Goal: Transaction & Acquisition: Purchase product/service

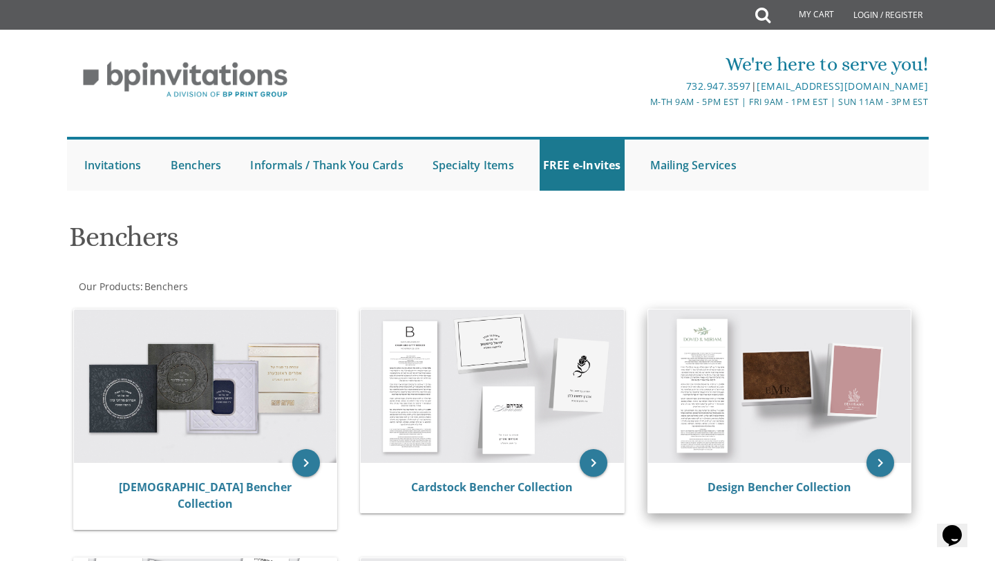
click at [811, 395] on img at bounding box center [779, 386] width 263 height 153
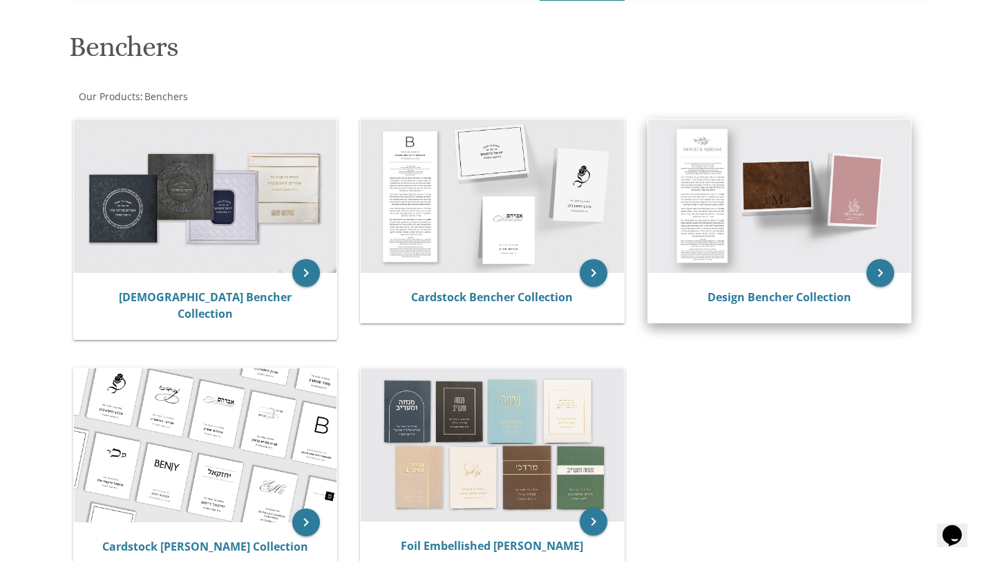
scroll to position [192, 0]
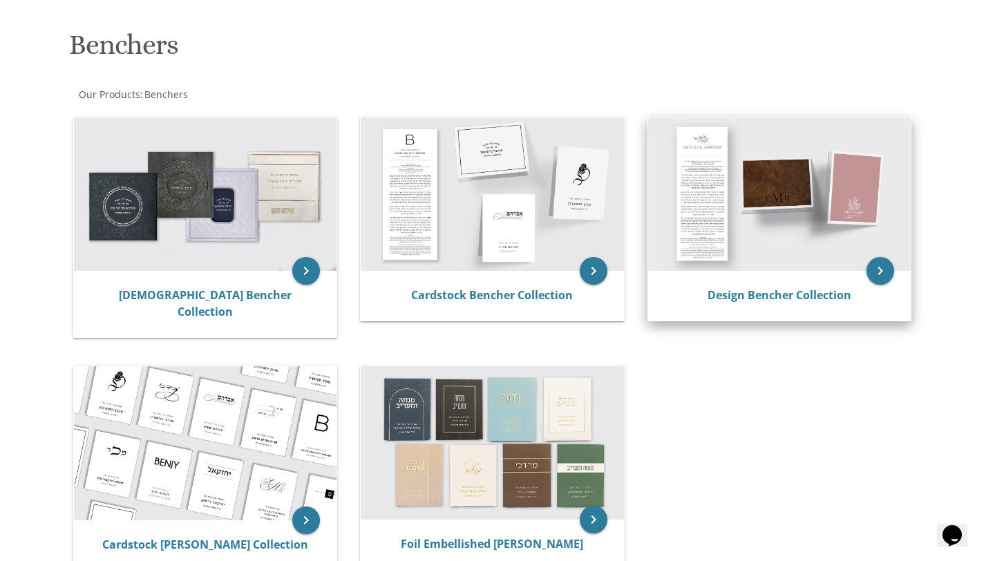
click at [810, 259] on img at bounding box center [779, 193] width 263 height 153
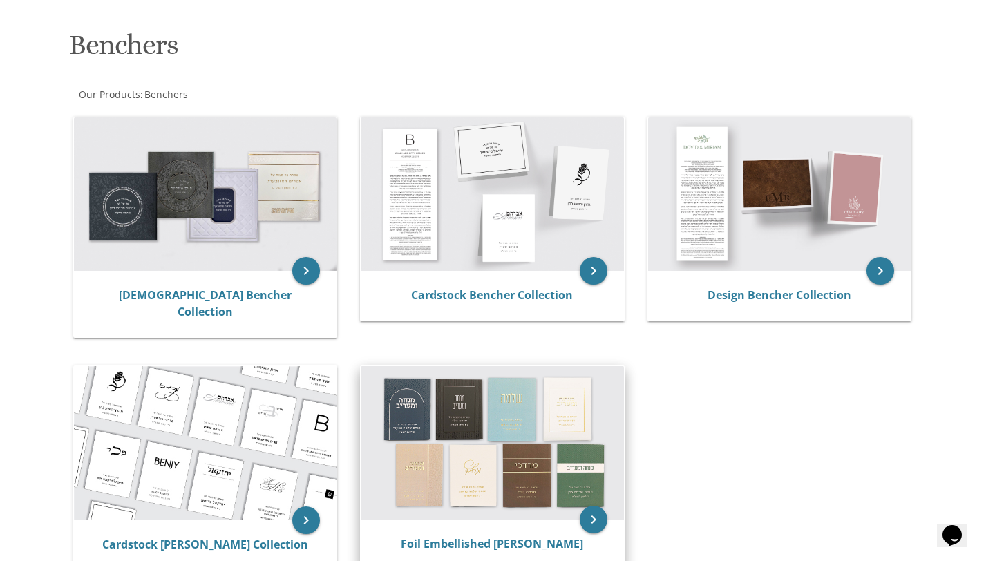
click at [526, 415] on img at bounding box center [492, 442] width 263 height 153
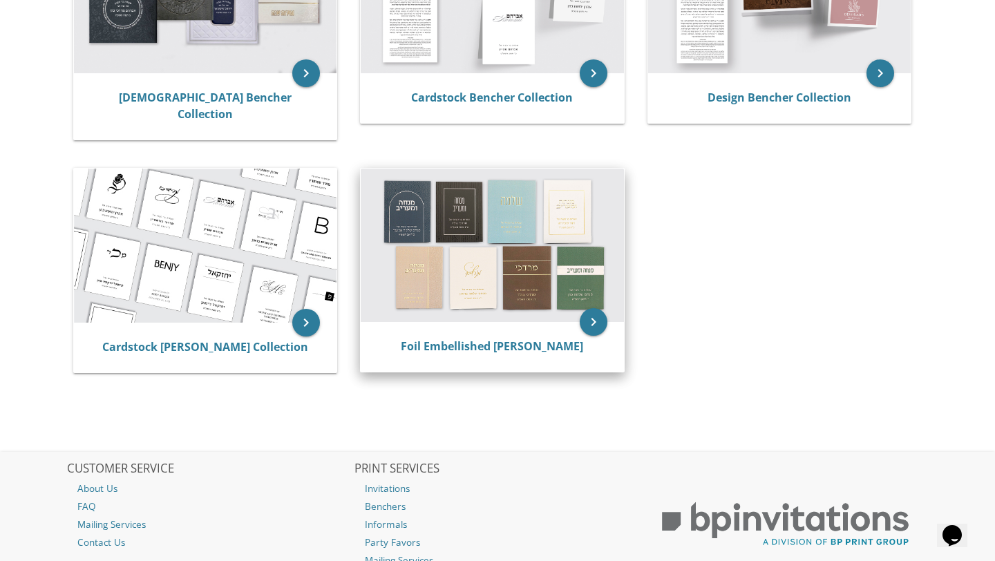
scroll to position [410, 0]
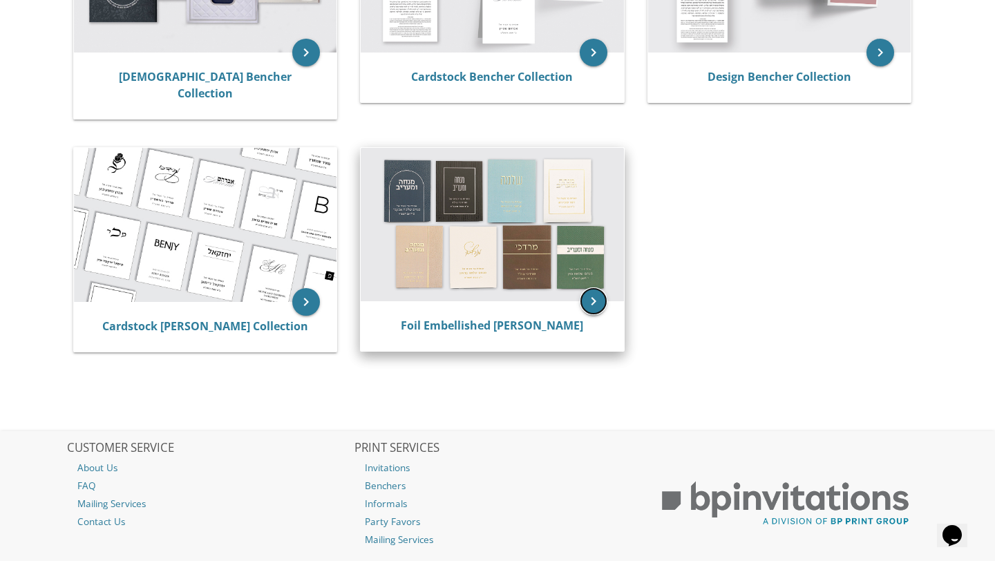
click at [593, 295] on icon "keyboard_arrow_right" at bounding box center [594, 301] width 28 height 28
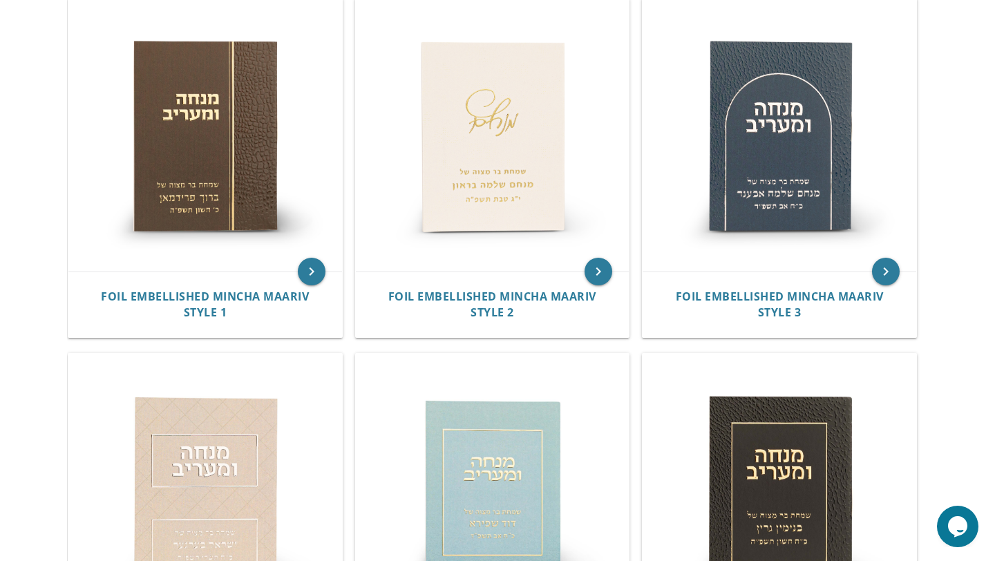
scroll to position [308, 0]
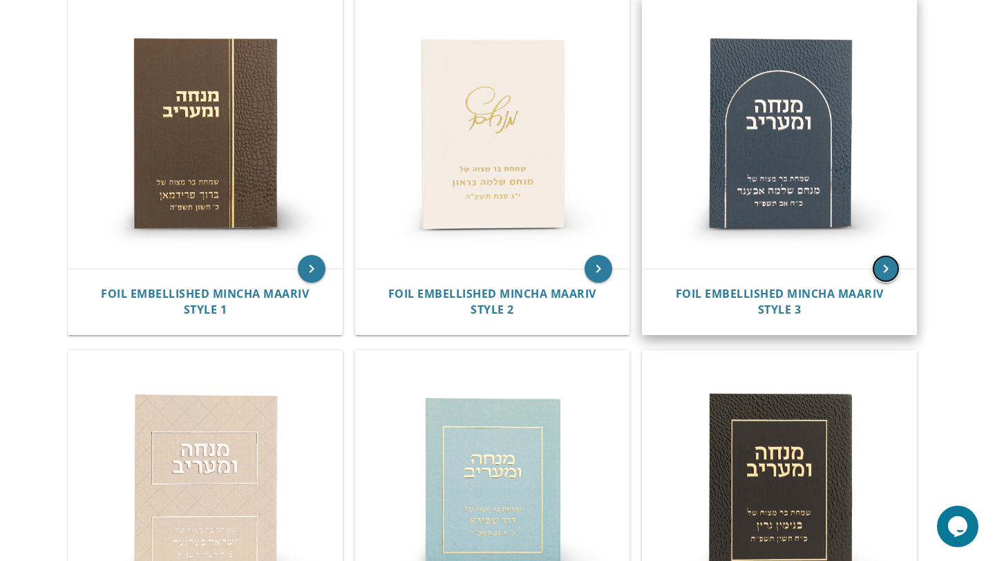
click at [887, 276] on icon "keyboard_arrow_right" at bounding box center [886, 269] width 28 height 28
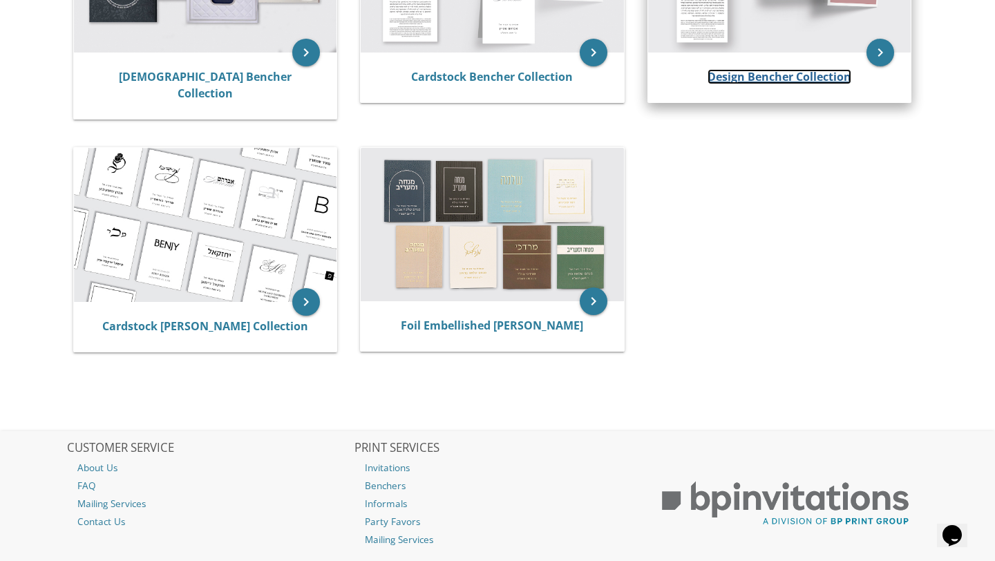
click at [775, 79] on link "Design Bencher Collection" at bounding box center [780, 76] width 144 height 15
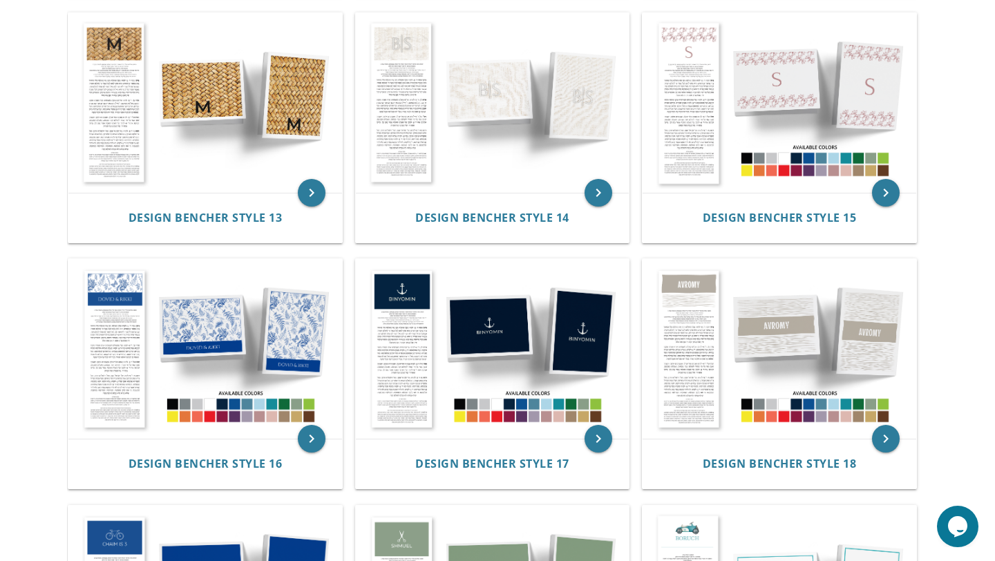
scroll to position [1292, 0]
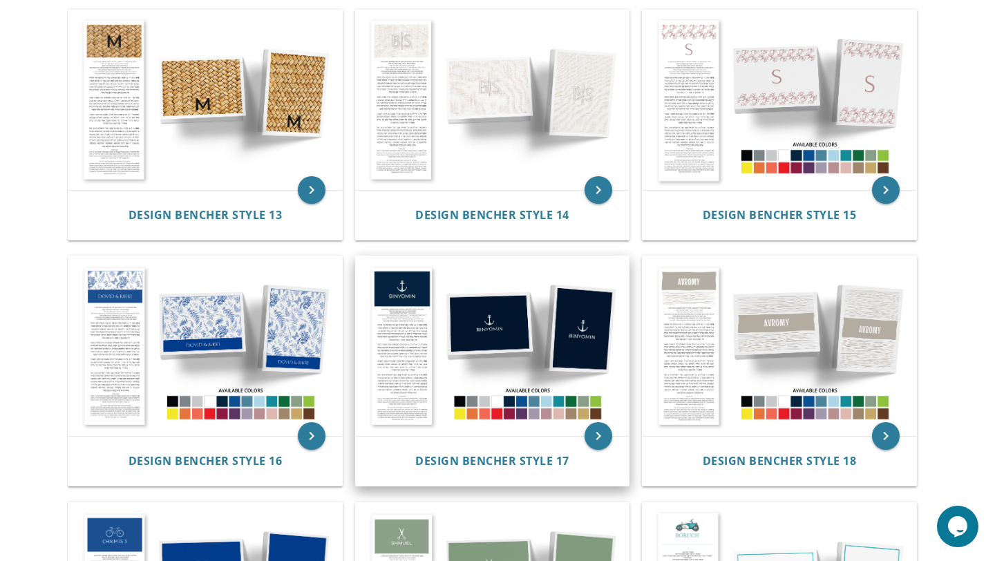
click at [576, 331] on img at bounding box center [493, 346] width 274 height 180
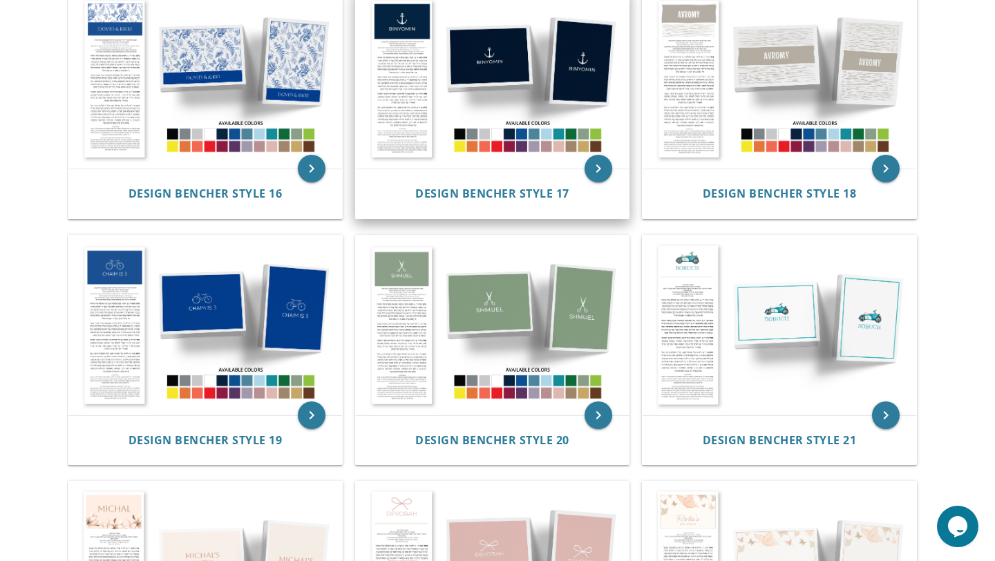
scroll to position [1560, 0]
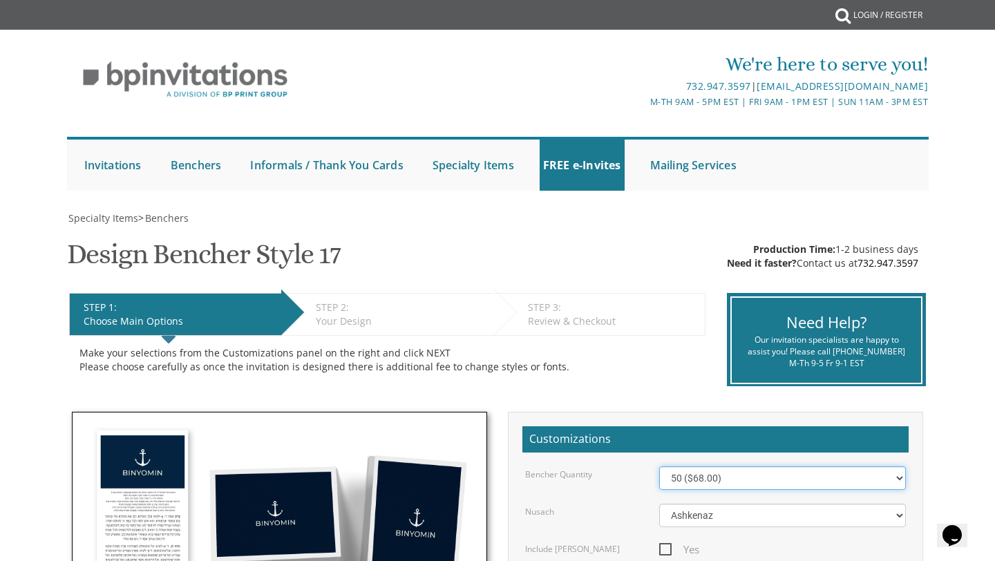
click at [712, 486] on select "50 ($68.00) 60 ($74.80) 70 ($81.60) 80 ($88.40) 90 ($95.20) 100 ($102.00) 125 (…" at bounding box center [782, 477] width 247 height 23
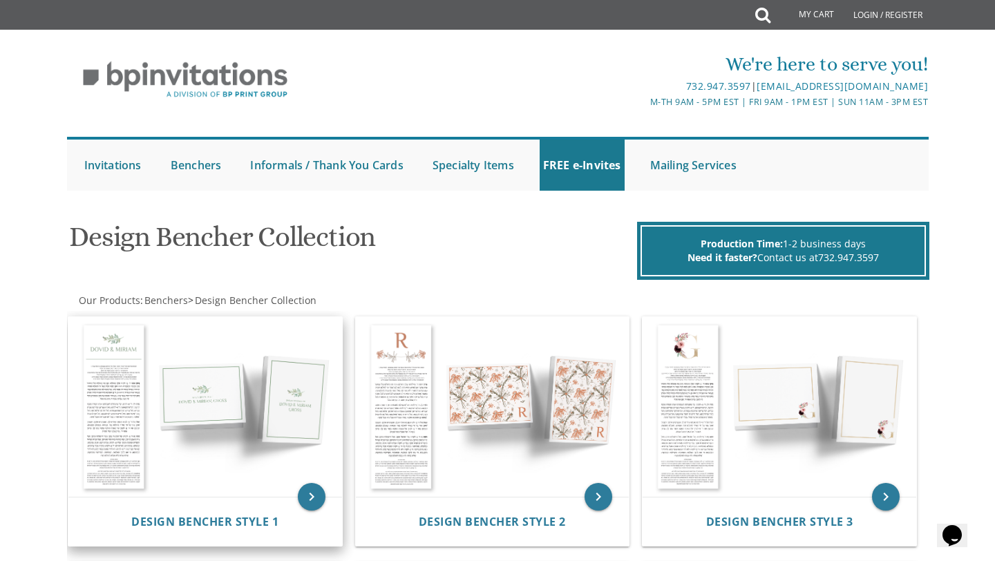
click at [277, 393] on img at bounding box center [205, 407] width 274 height 180
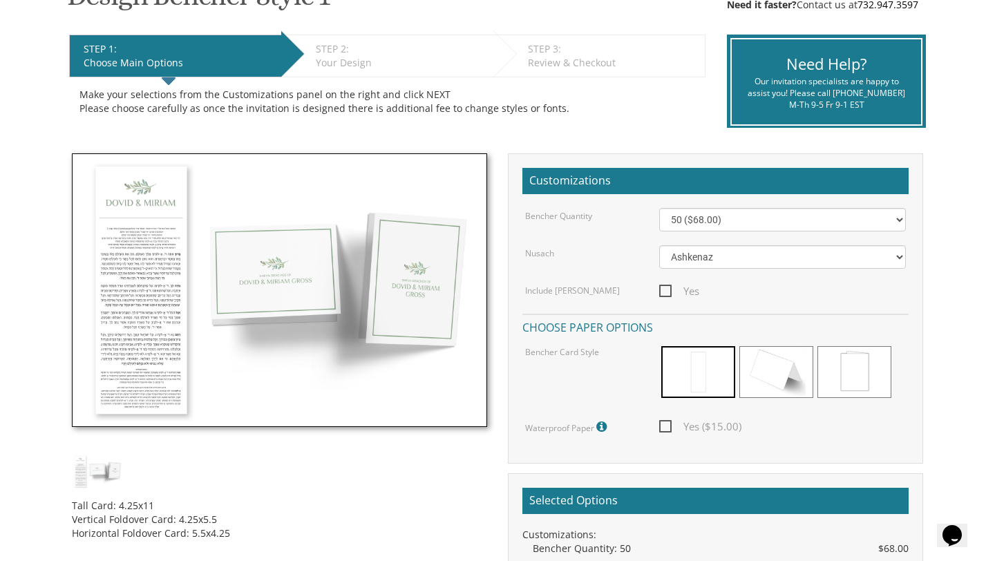
scroll to position [261, 0]
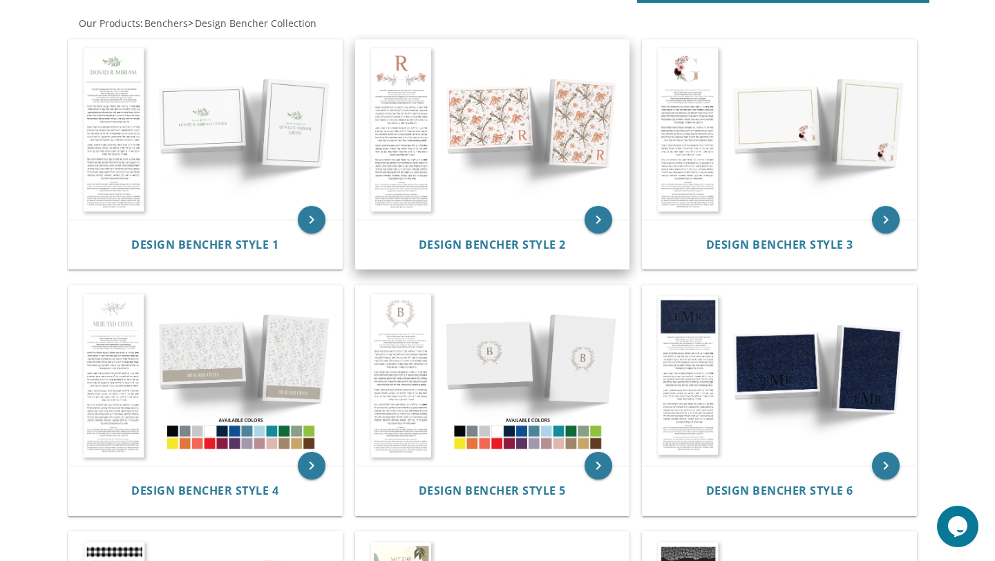
scroll to position [278, 0]
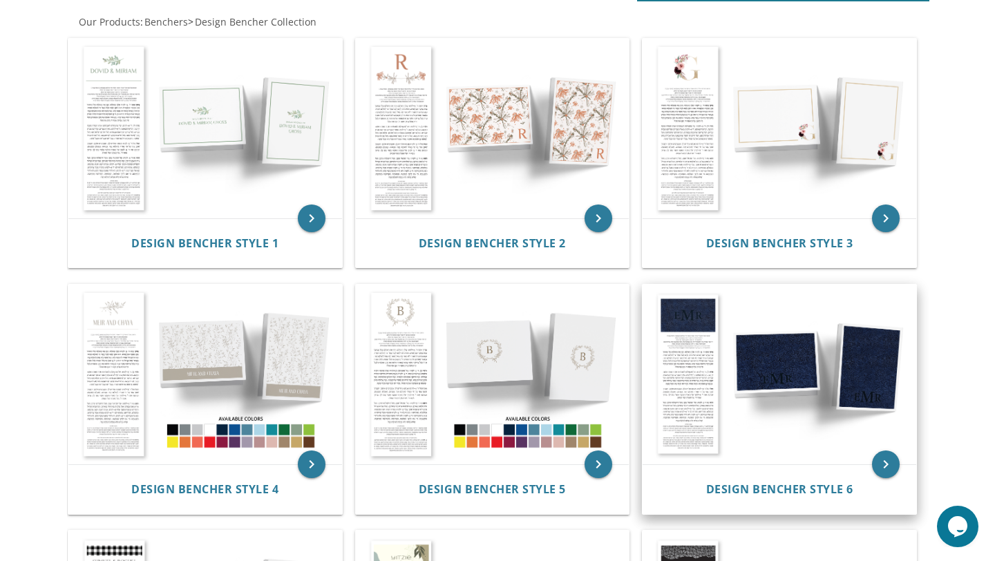
click at [871, 350] on img at bounding box center [780, 375] width 274 height 180
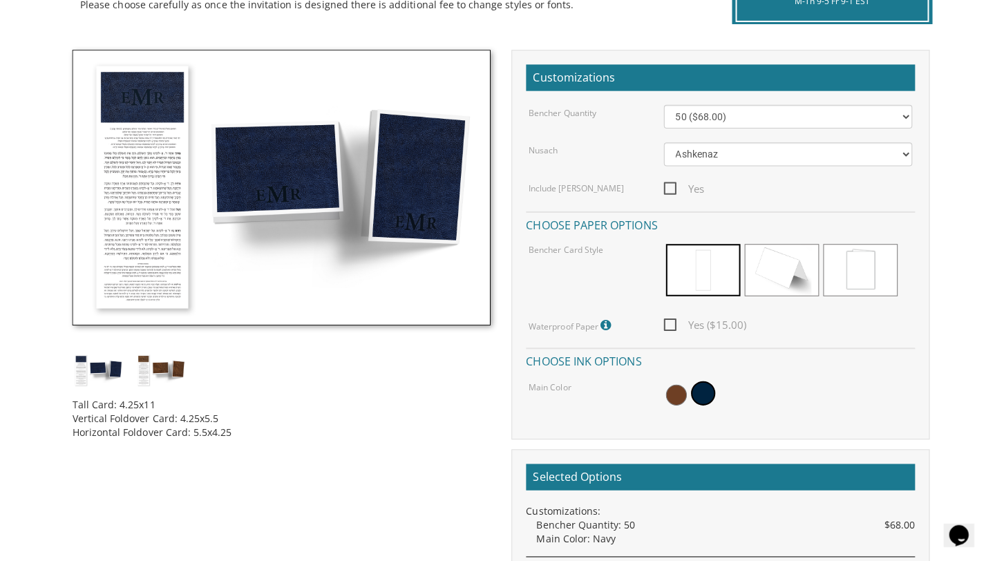
scroll to position [359, 0]
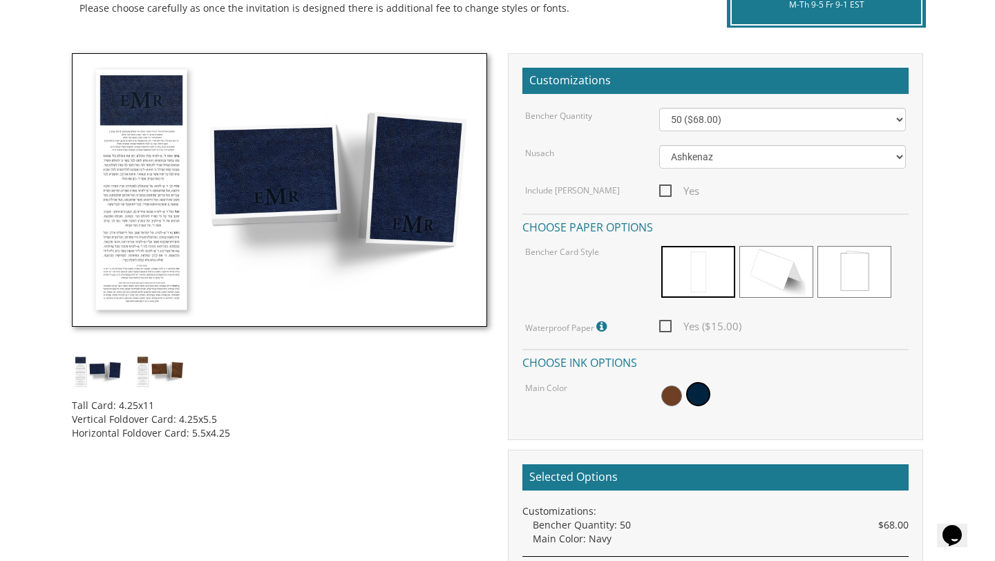
click at [420, 200] on img at bounding box center [279, 190] width 415 height 274
click at [106, 370] on img at bounding box center [98, 372] width 52 height 34
click at [720, 124] on select "50 ($68.00) 60 ($74.80) 70 ($81.60) 80 ($88.40) 90 ($95.20) 100 ($102.00) 125 (…" at bounding box center [782, 119] width 247 height 23
select select "200"
click at [662, 323] on span "Yes ($60.00)" at bounding box center [700, 326] width 82 height 17
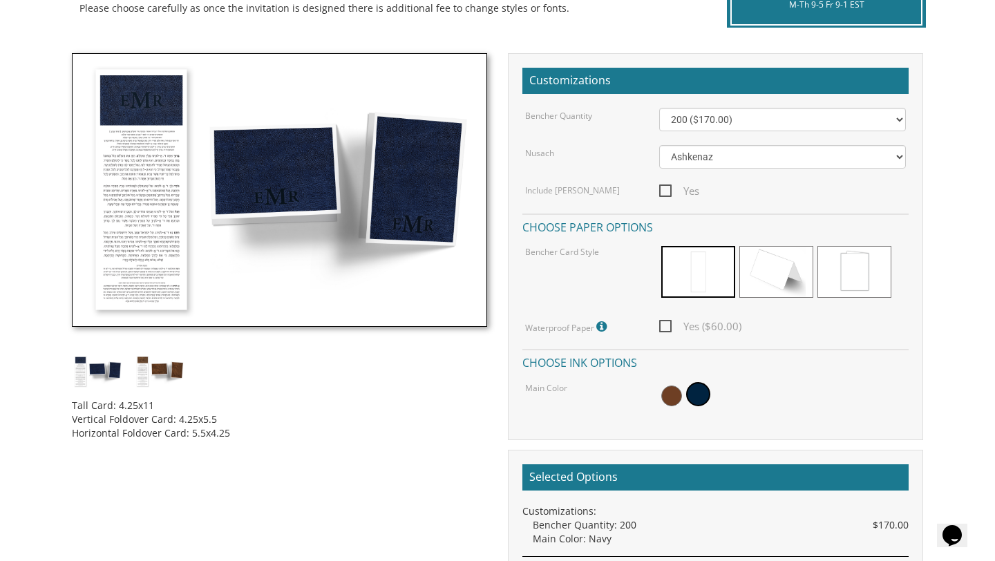
click at [662, 323] on input "Yes ($60.00)" at bounding box center [663, 325] width 9 height 9
checkbox input "true"
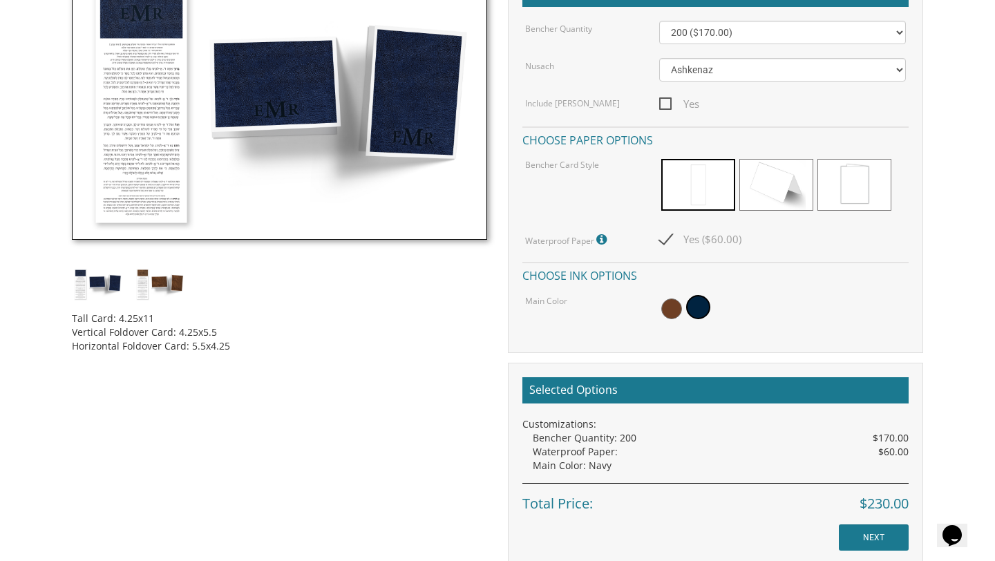
scroll to position [444, 0]
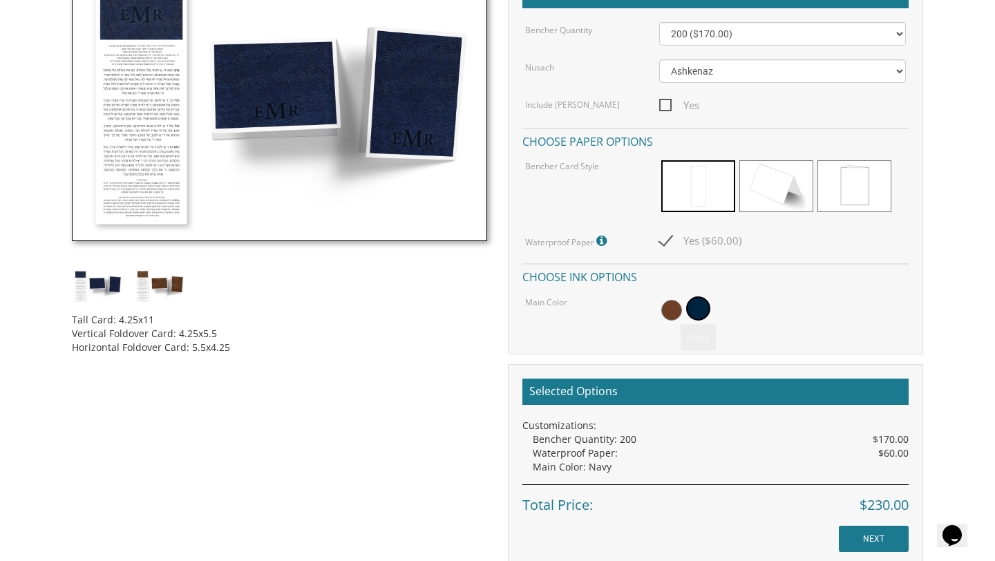
click at [708, 317] on div at bounding box center [782, 310] width 247 height 32
click at [701, 314] on span at bounding box center [698, 308] width 24 height 24
click at [670, 312] on span at bounding box center [671, 310] width 21 height 21
click at [670, 312] on span at bounding box center [673, 308] width 24 height 24
click at [702, 316] on span at bounding box center [700, 310] width 21 height 21
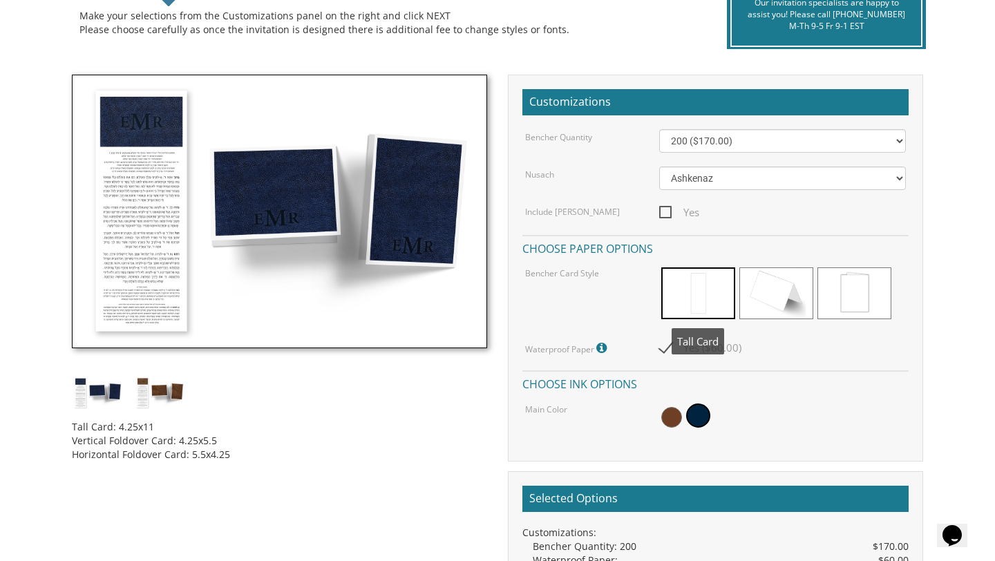
scroll to position [260, 0]
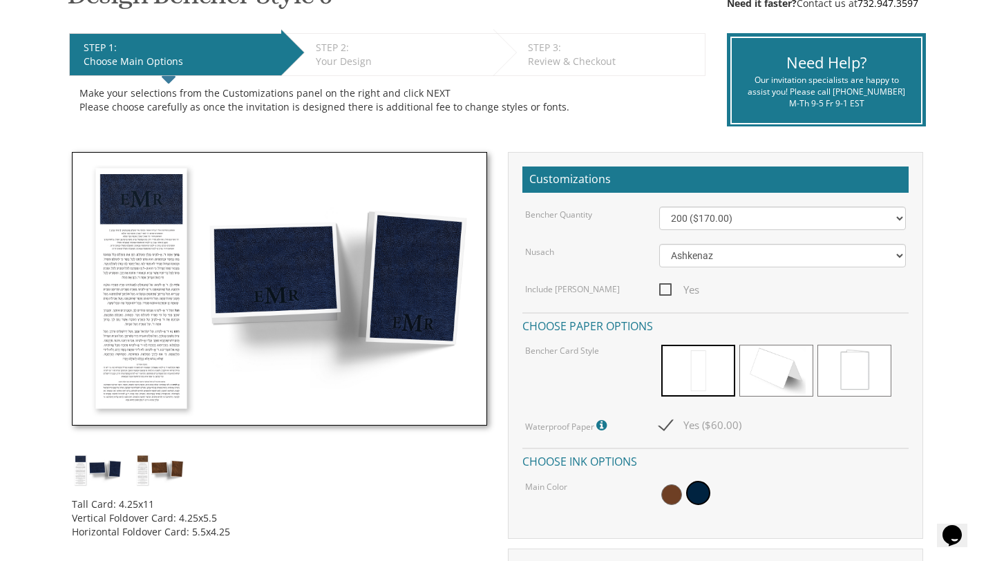
click at [309, 257] on img at bounding box center [279, 289] width 415 height 274
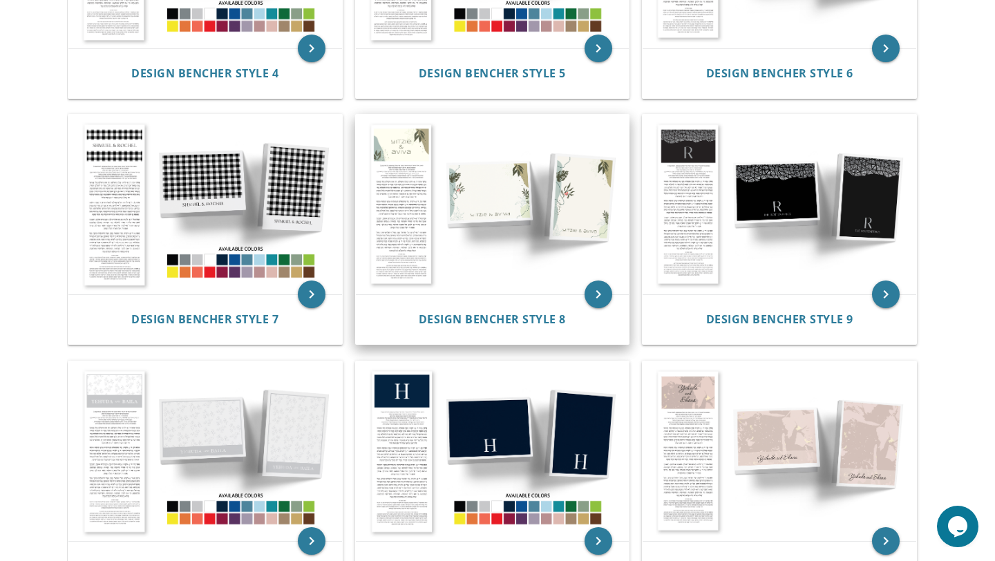
scroll to position [707, 0]
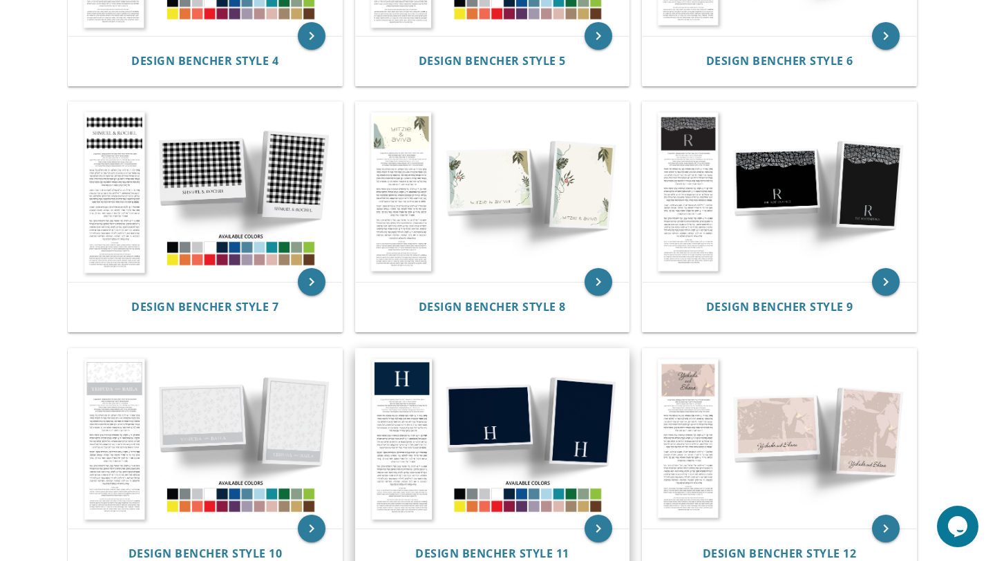
click at [570, 412] on img at bounding box center [493, 439] width 274 height 180
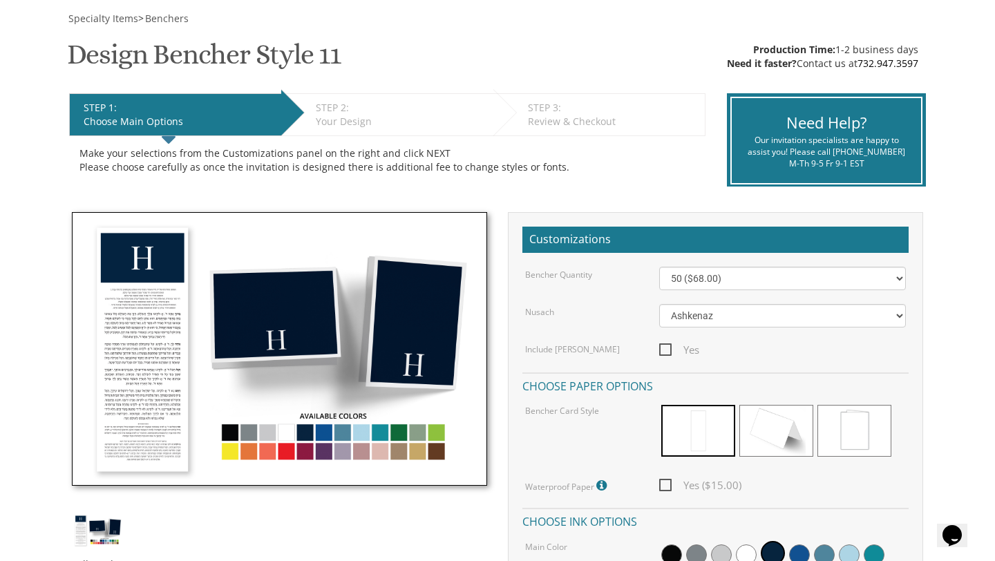
scroll to position [211, 0]
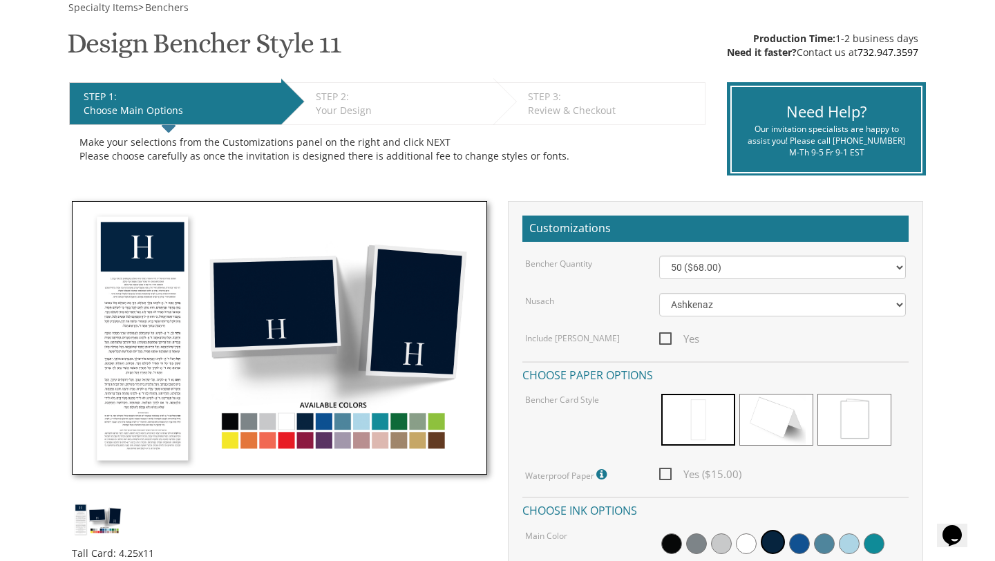
click at [665, 477] on span "Yes ($15.00)" at bounding box center [700, 474] width 82 height 17
click at [665, 477] on input "Yes ($15.00)" at bounding box center [663, 473] width 9 height 9
checkbox input "true"
click at [768, 270] on select "50 ($68.00) 60 ($74.80) 70 ($81.60) 80 ($88.40) 90 ($95.20) 100 ($102.00) 125 (…" at bounding box center [782, 267] width 247 height 23
select select "200"
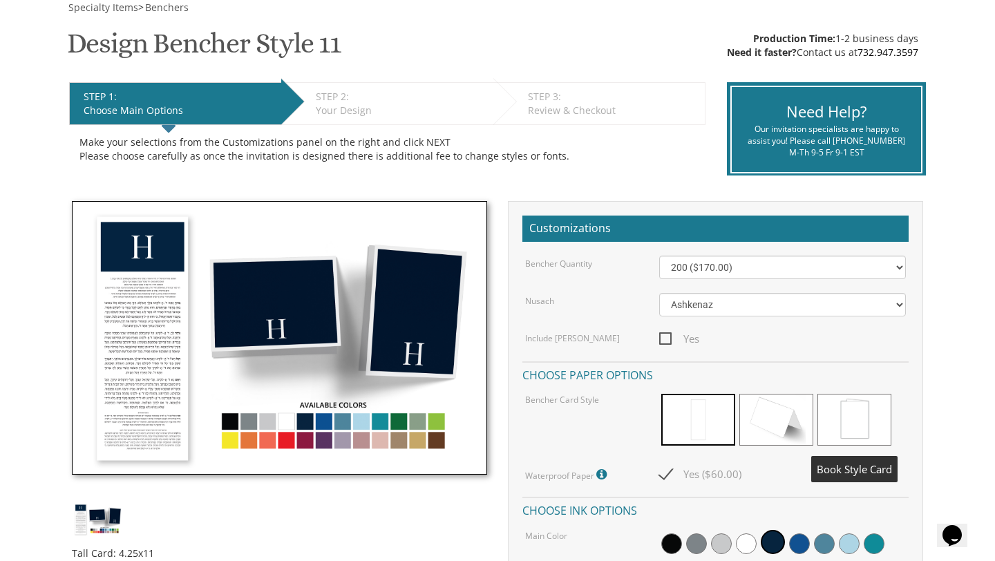
click at [859, 414] on span at bounding box center [855, 420] width 74 height 52
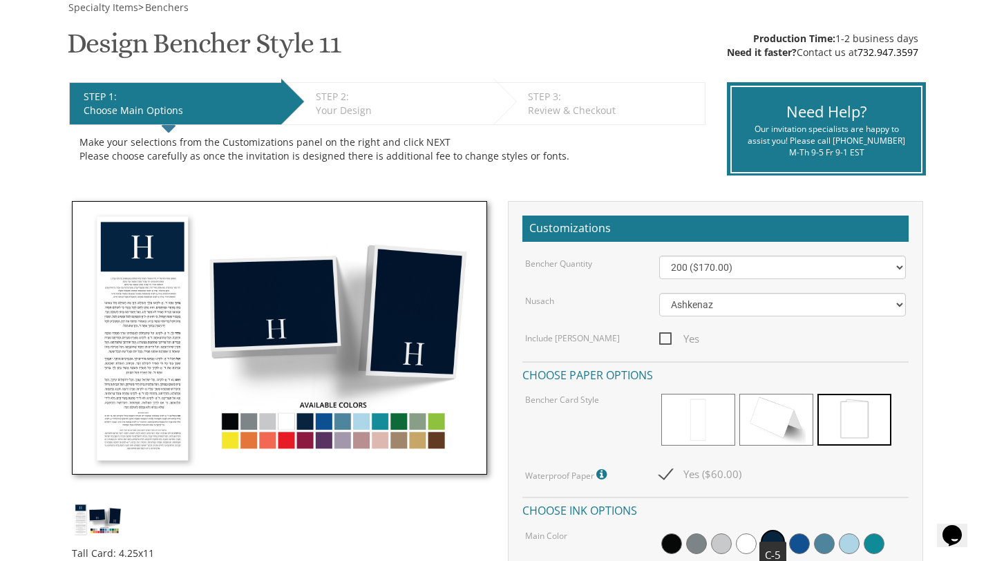
click at [775, 547] on span at bounding box center [773, 542] width 24 height 24
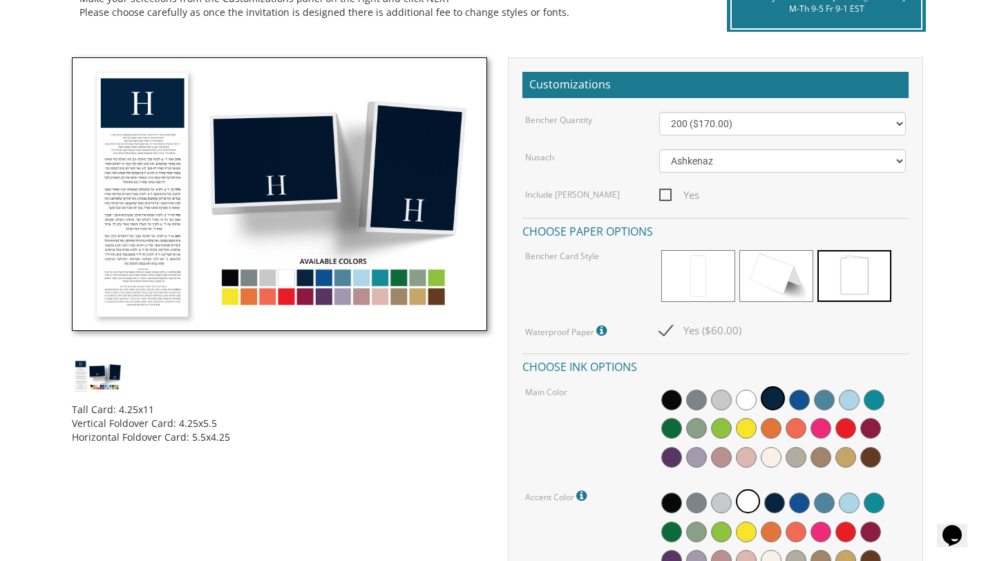
scroll to position [349, 0]
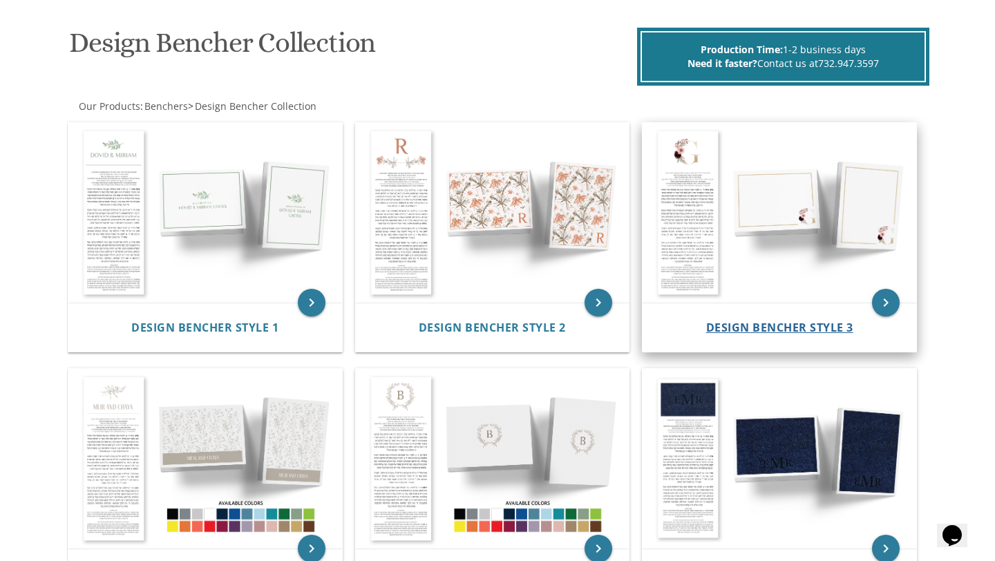
scroll to position [207, 0]
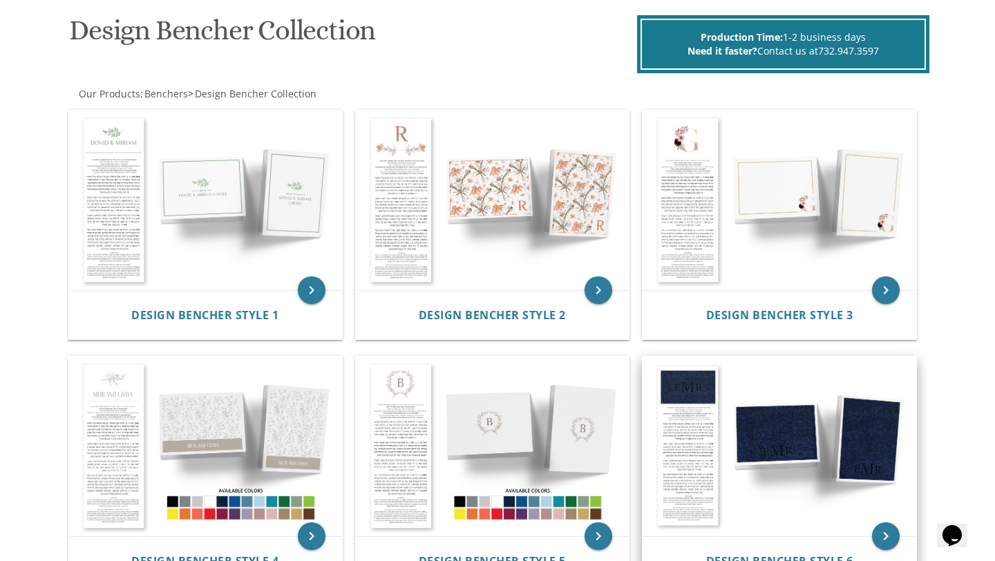
click at [790, 411] on img at bounding box center [780, 447] width 274 height 180
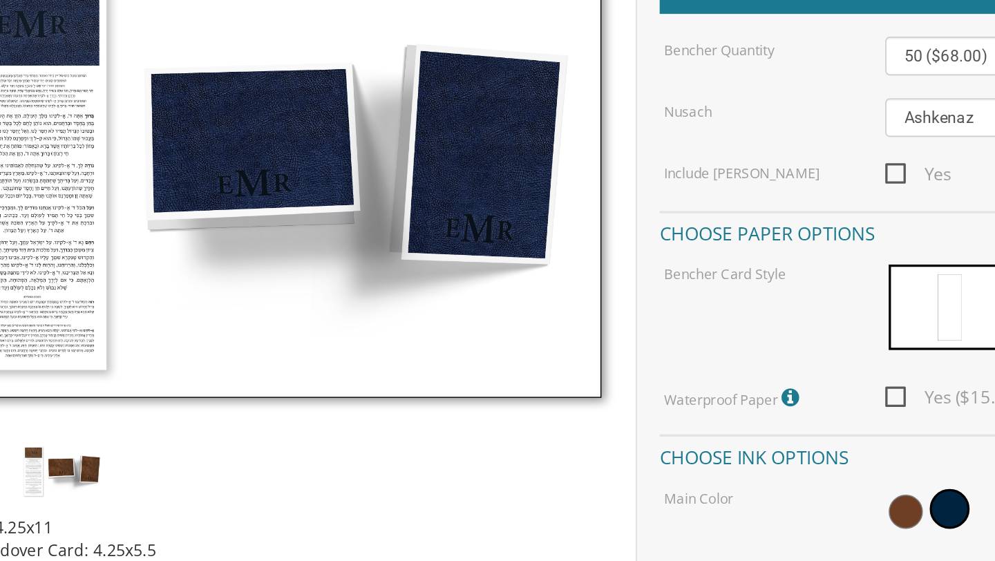
scroll to position [265, 0]
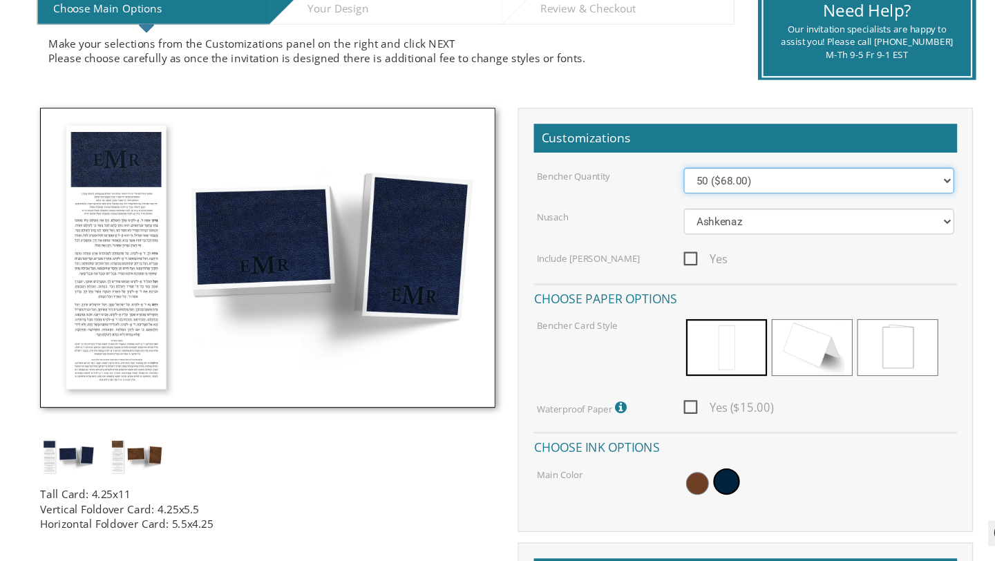
click at [716, 215] on select "50 ($68.00) 60 ($74.80) 70 ($81.60) 80 ($88.40) 90 ($95.20) 100 ($102.00) 125 (…" at bounding box center [782, 213] width 247 height 23
select select "200"
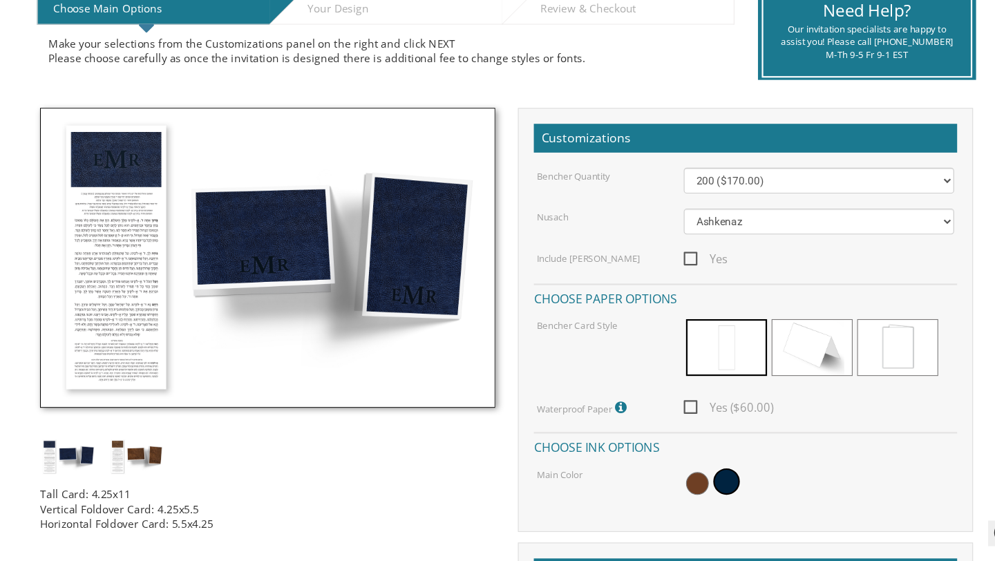
click at [668, 419] on span "Yes ($60.00)" at bounding box center [700, 420] width 82 height 17
click at [668, 419] on input "Yes ($60.00)" at bounding box center [663, 419] width 9 height 9
checkbox input "true"
click at [697, 484] on span at bounding box center [698, 488] width 24 height 24
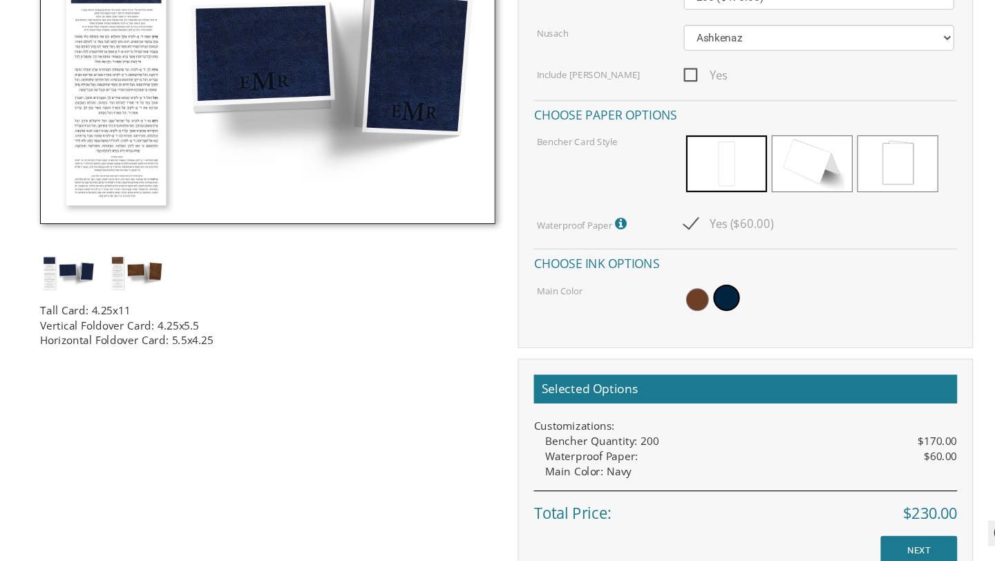
scroll to position [478, 0]
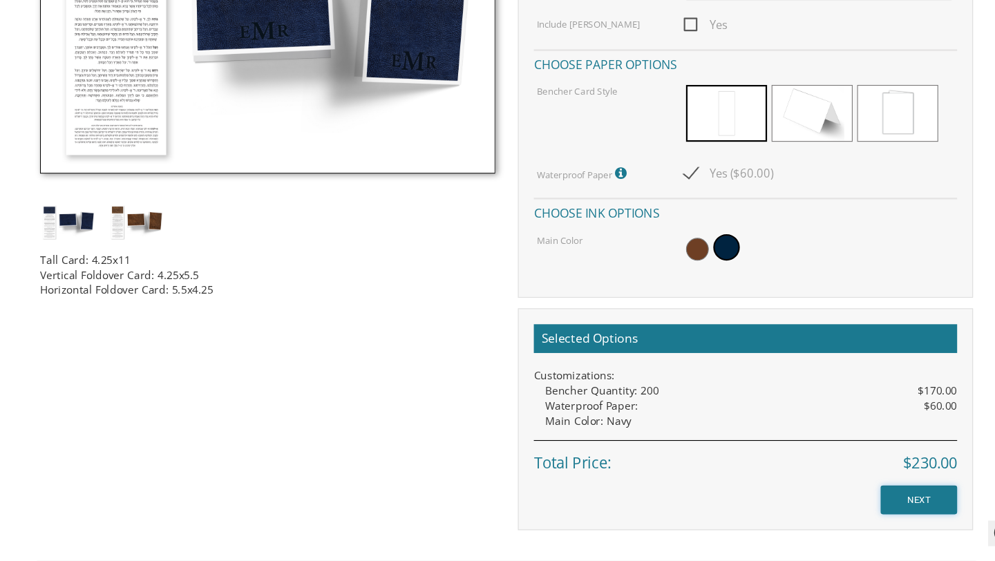
click at [859, 509] on input "NEXT" at bounding box center [874, 505] width 70 height 26
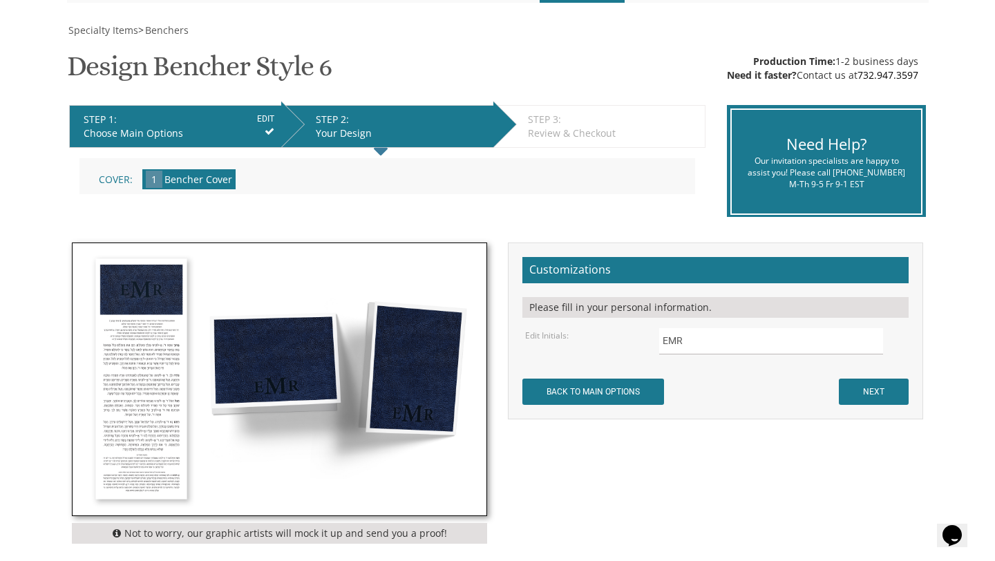
scroll to position [183, 0]
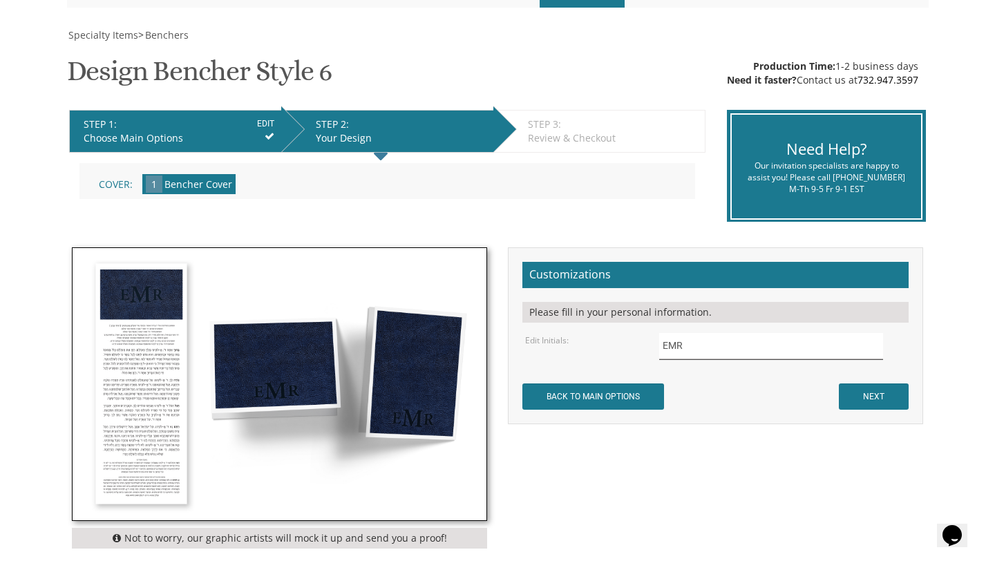
click at [690, 345] on input "EMR" at bounding box center [771, 346] width 225 height 27
type input "Custom logo"
click at [888, 407] on input "NEXT" at bounding box center [874, 397] width 70 height 26
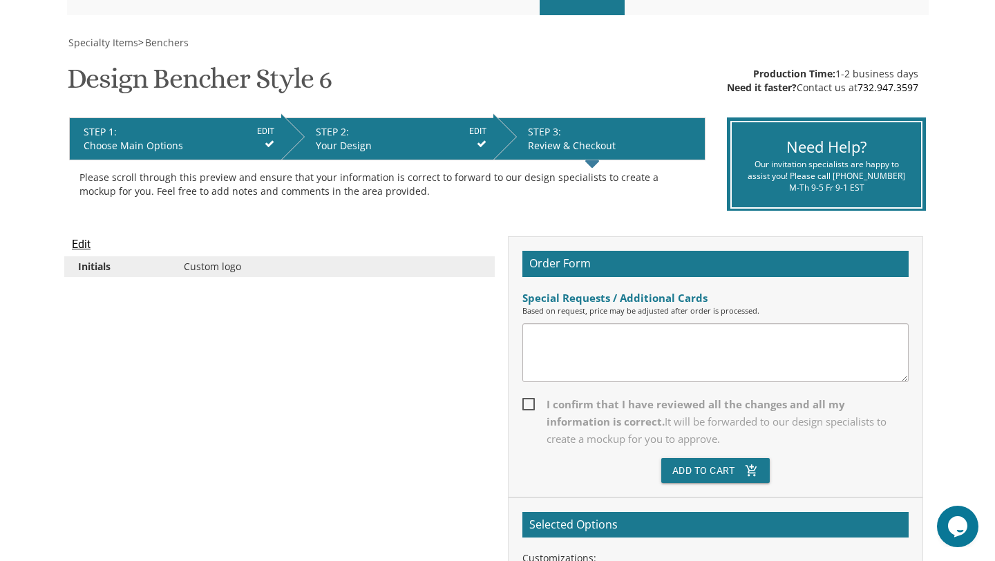
scroll to position [178, 0]
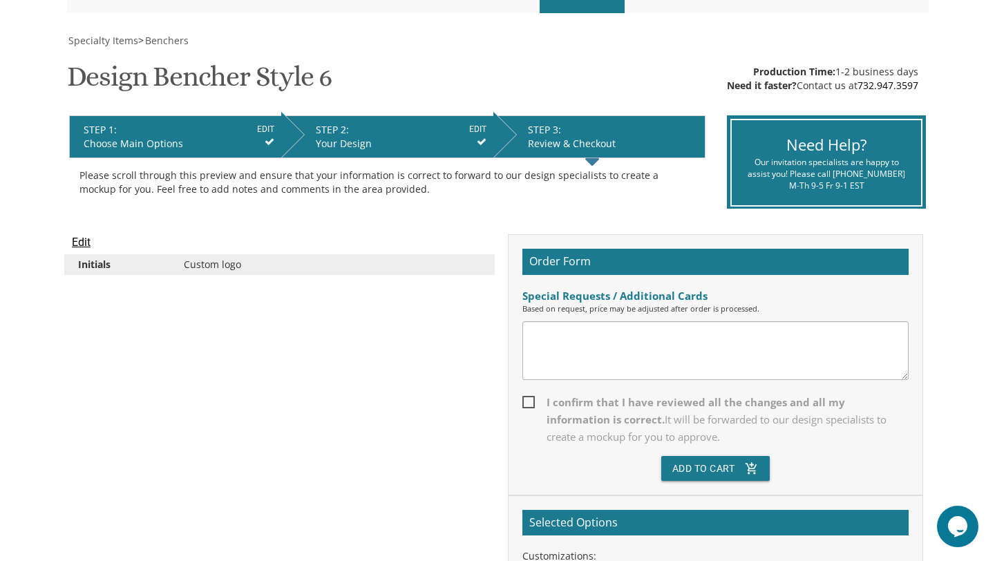
click at [594, 350] on textarea at bounding box center [715, 350] width 386 height 59
type textarea "I spoke with a specialist [DATE]. I would like the logo in gold on the front an…"
click at [533, 401] on span "I confirm that I have reviewed all the changes and all my information is correc…" at bounding box center [715, 420] width 386 height 52
click at [531, 401] on input "I confirm that I have reviewed all the changes and all my information is correc…" at bounding box center [526, 401] width 9 height 9
checkbox input "true"
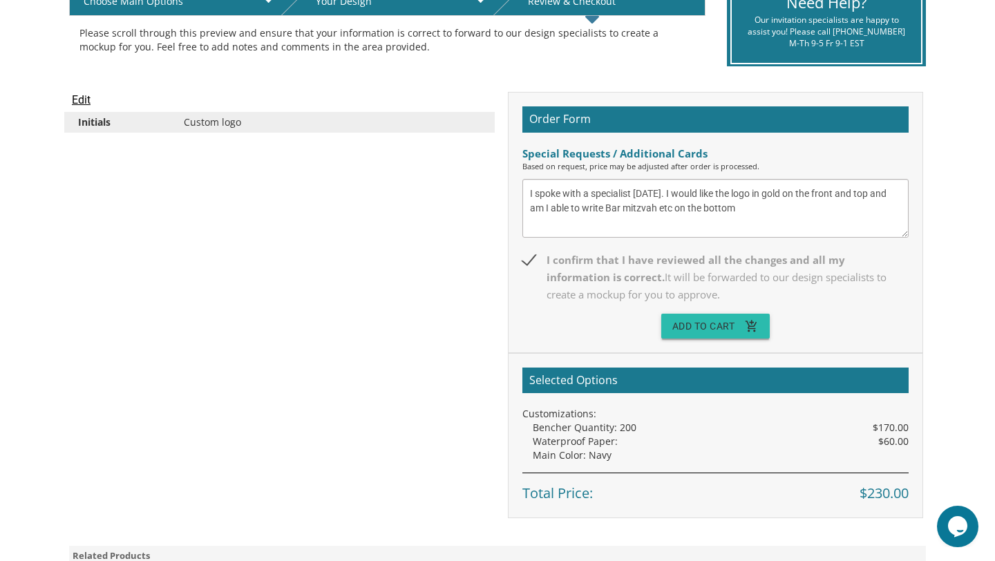
scroll to position [328, 0]
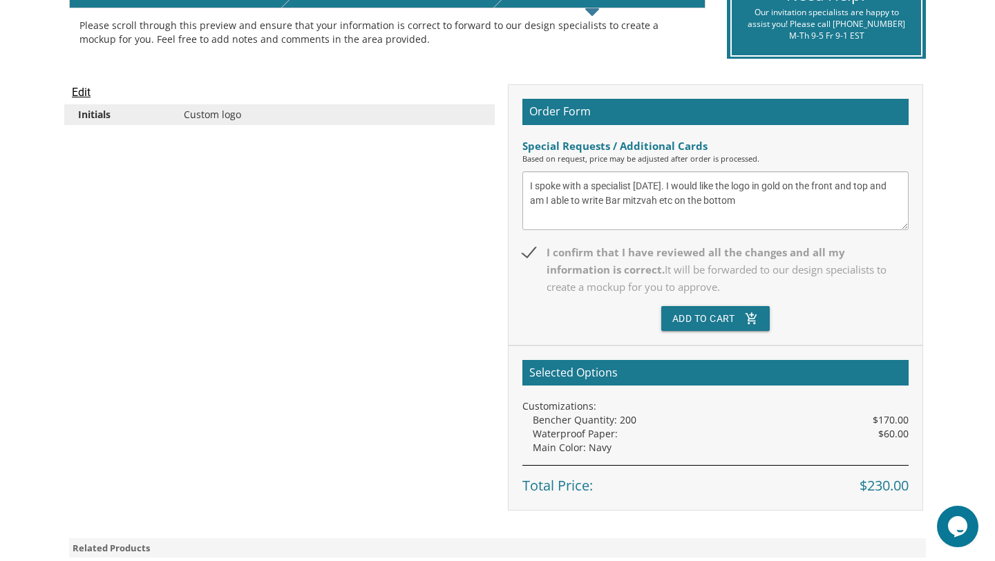
click at [750, 205] on textarea "I spoke with a specialist [DATE]. I would like the logo in gold on the front an…" at bounding box center [715, 200] width 386 height 59
type textarea "I spoke with a specialist [DATE]. I would like the logo in gold on the front an…"
click at [741, 314] on button "Add To Cart add_shopping_cart" at bounding box center [715, 318] width 109 height 25
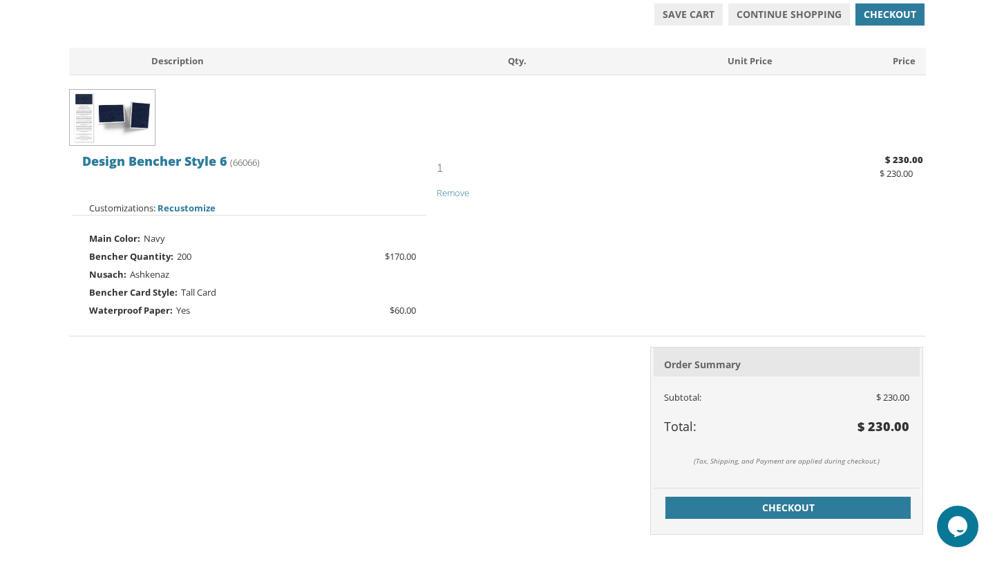
scroll to position [270, 0]
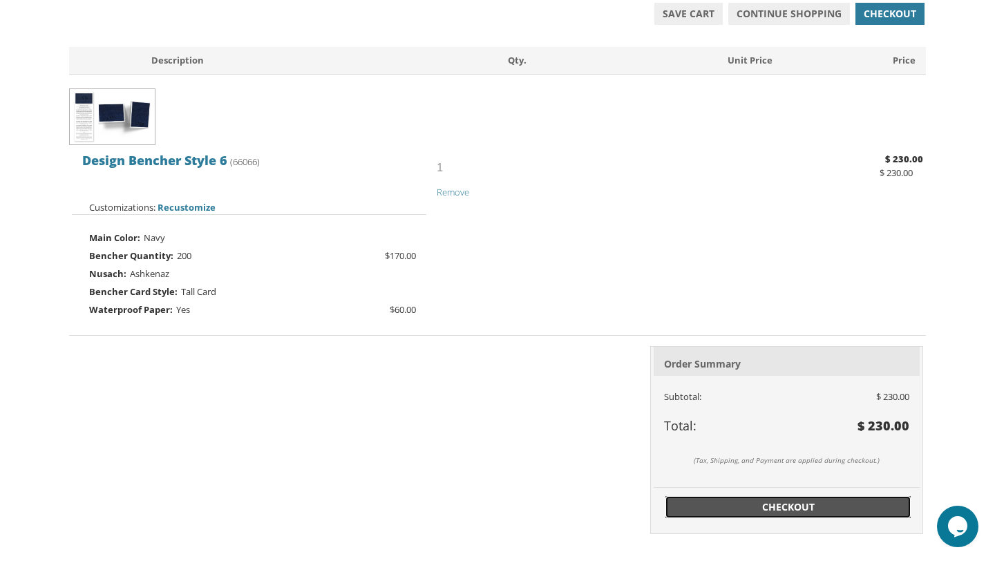
click at [773, 511] on span "Checkout" at bounding box center [788, 507] width 229 height 14
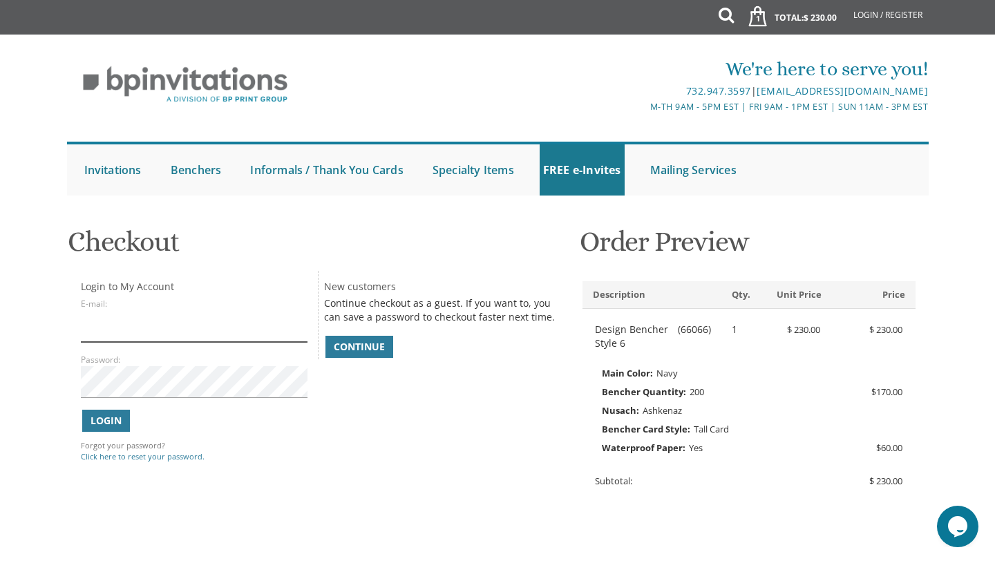
click at [98, 328] on input "E-mail:" at bounding box center [194, 326] width 227 height 32
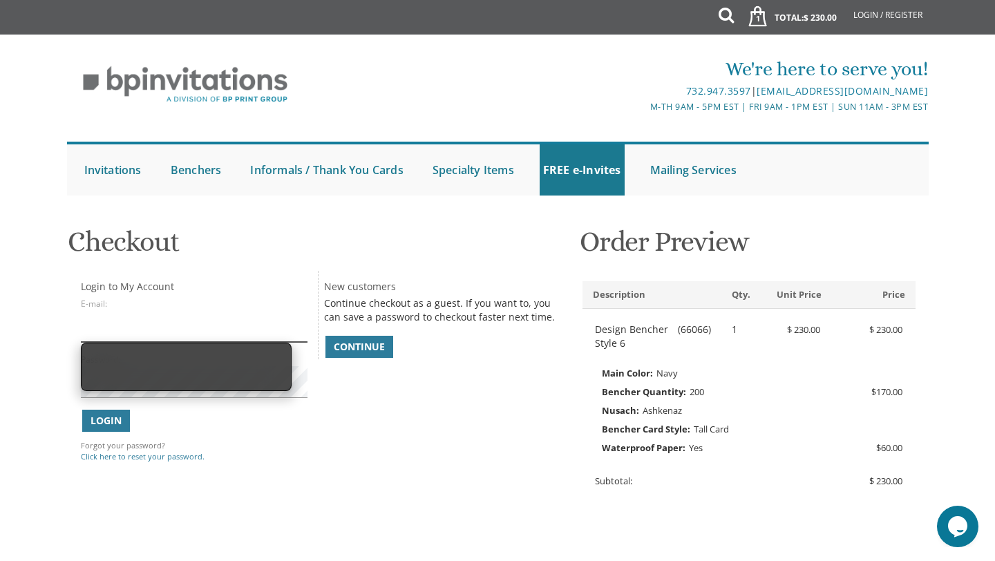
click at [174, 325] on input "E-mail:" at bounding box center [194, 326] width 227 height 32
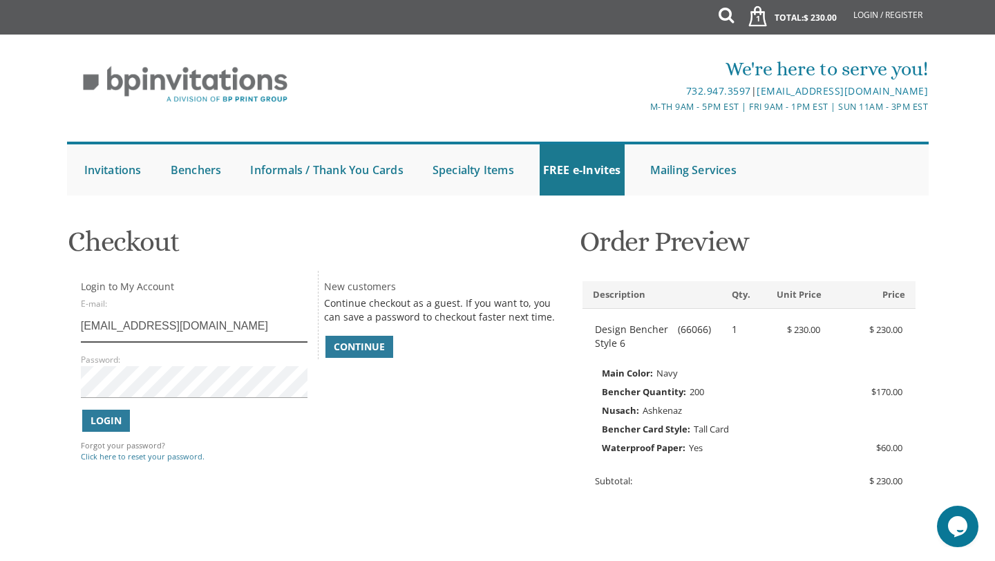
type input "anniescheckter@gmail.com"
click at [124, 420] on button "Login" at bounding box center [106, 421] width 48 height 22
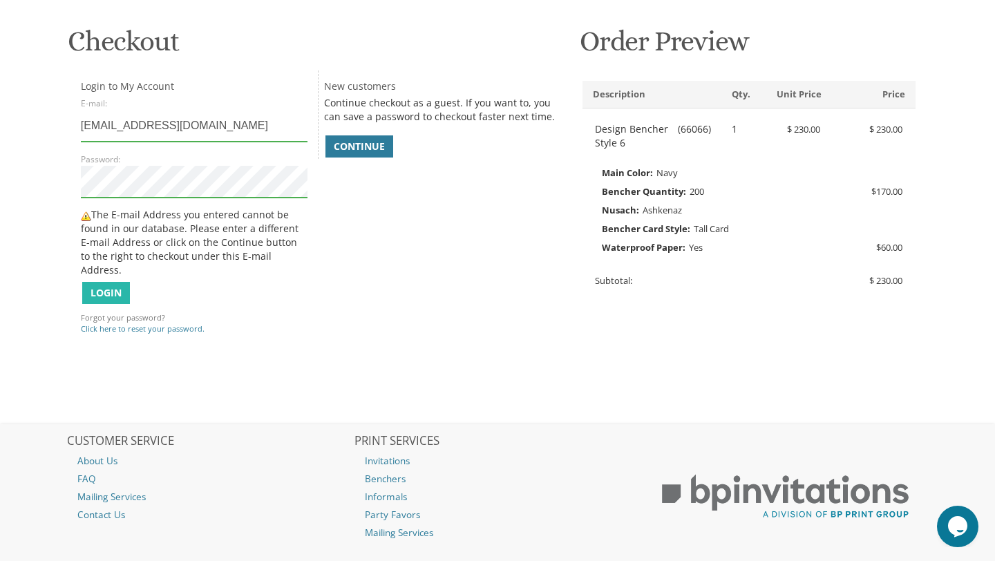
scroll to position [203, 0]
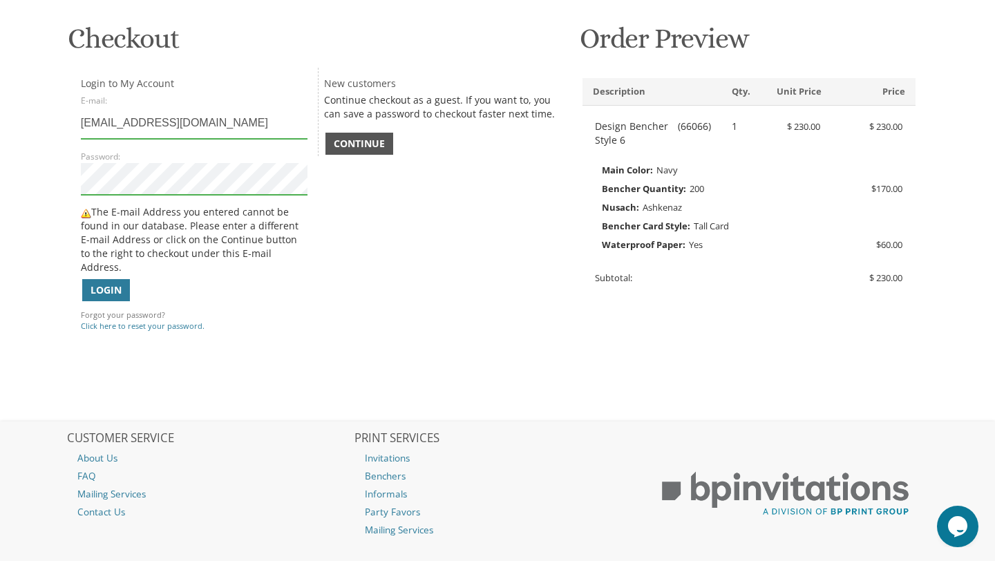
click at [372, 147] on span "Continue" at bounding box center [359, 144] width 51 height 14
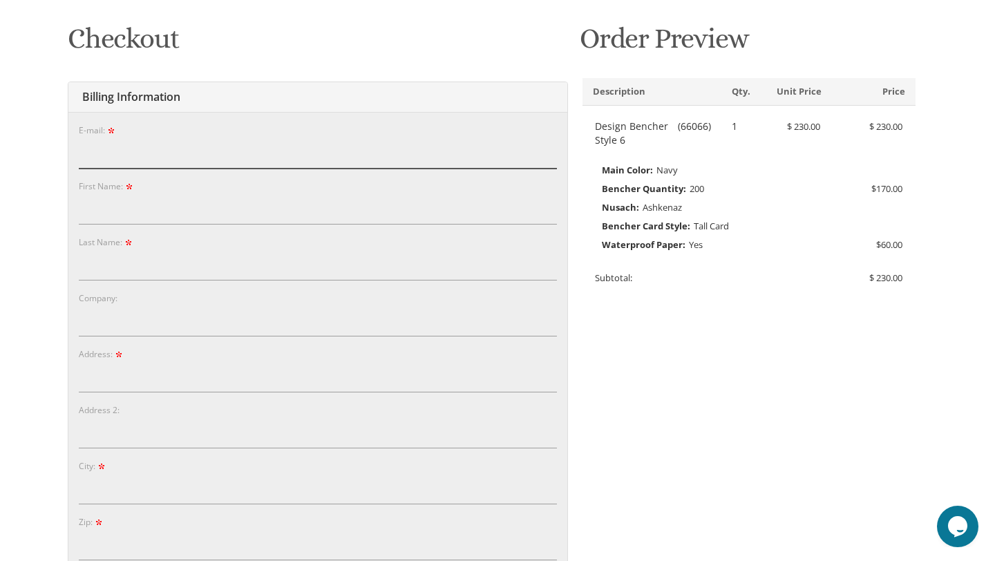
click at [110, 151] on input "E-mail:" at bounding box center [318, 153] width 478 height 32
type input "anniescheckter@gmail.com"
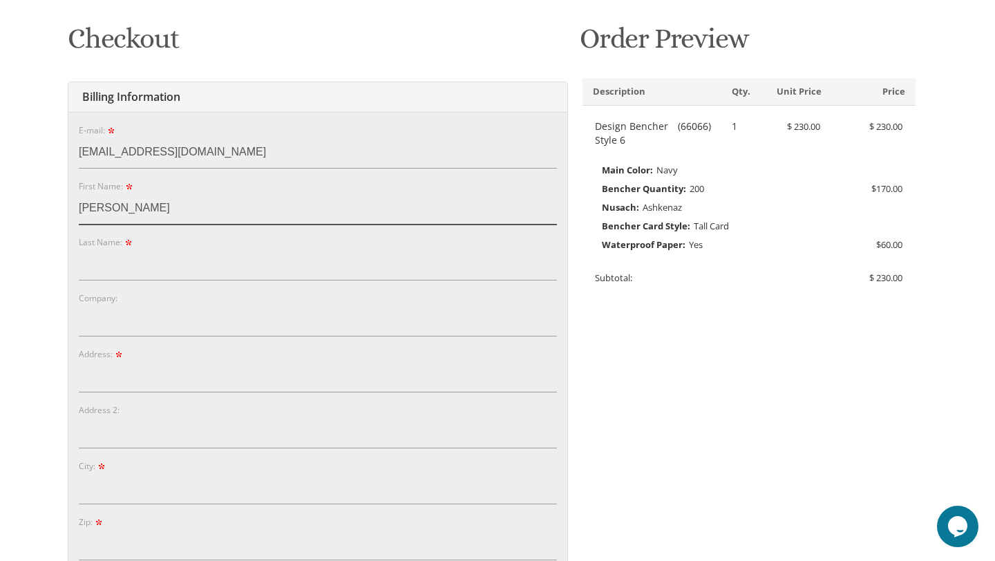
type input "Annie"
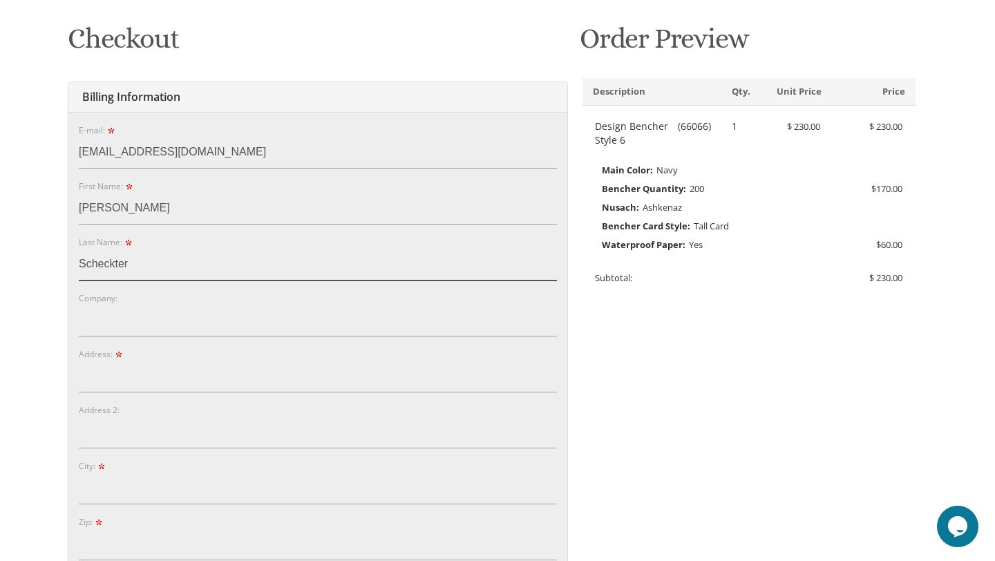
type input "Scheckter"
type input "4315 Lemac Drive"
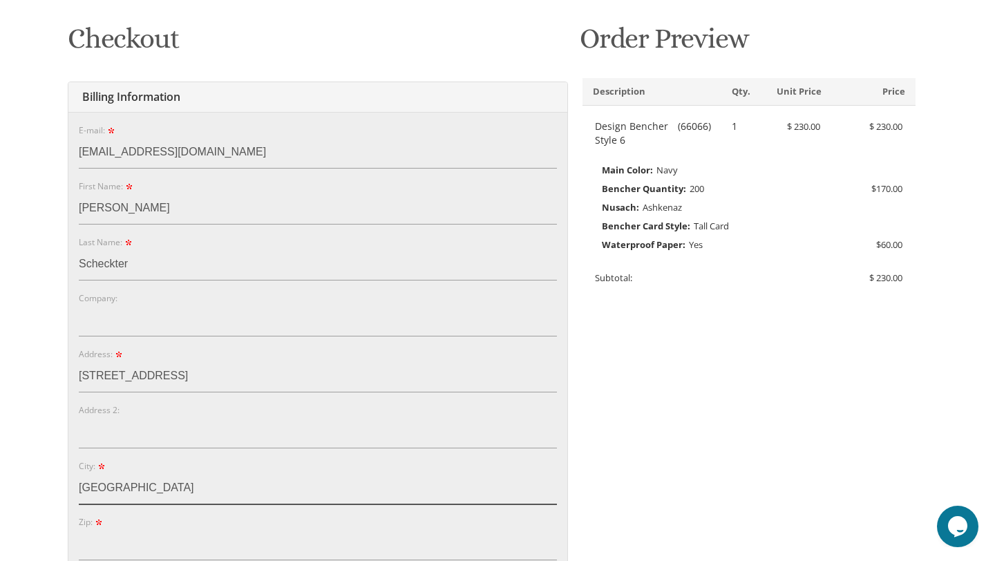
type input "Houston"
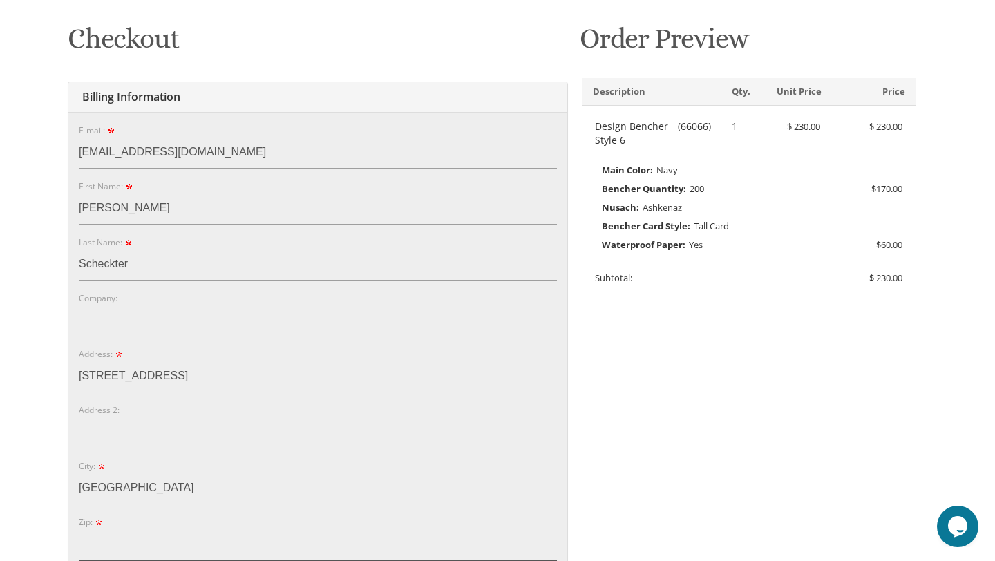
type input "T"
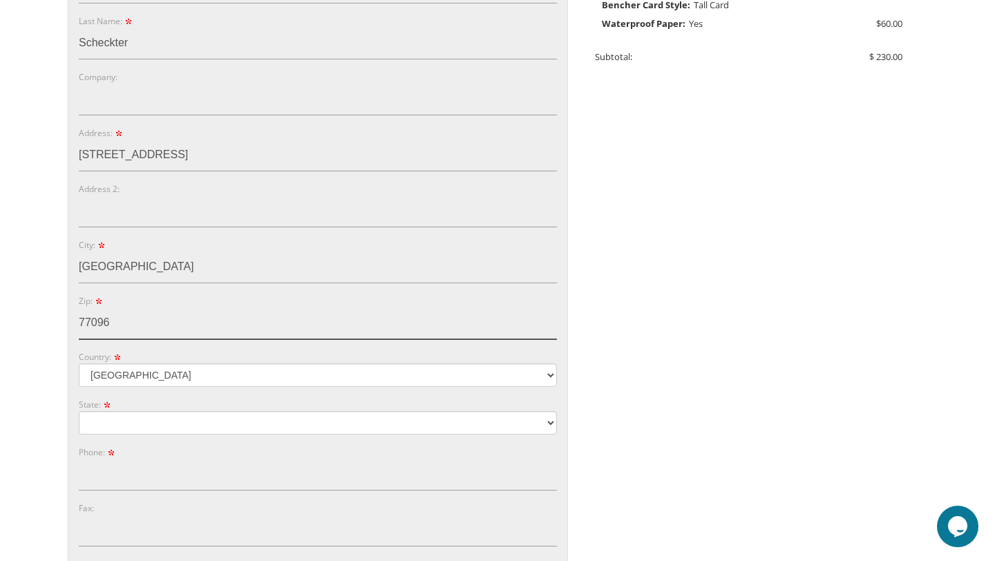
scroll to position [431, 0]
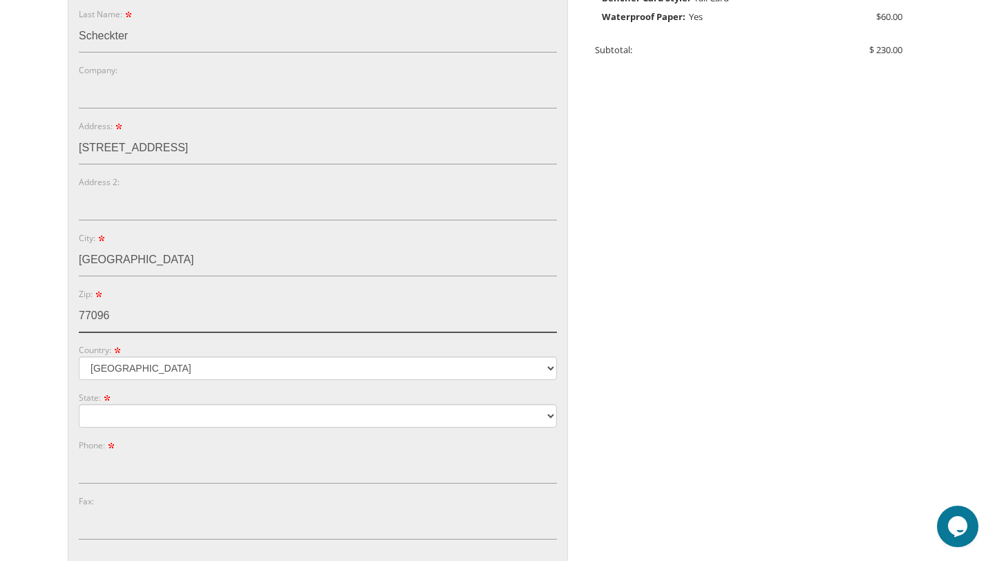
type input "77096"
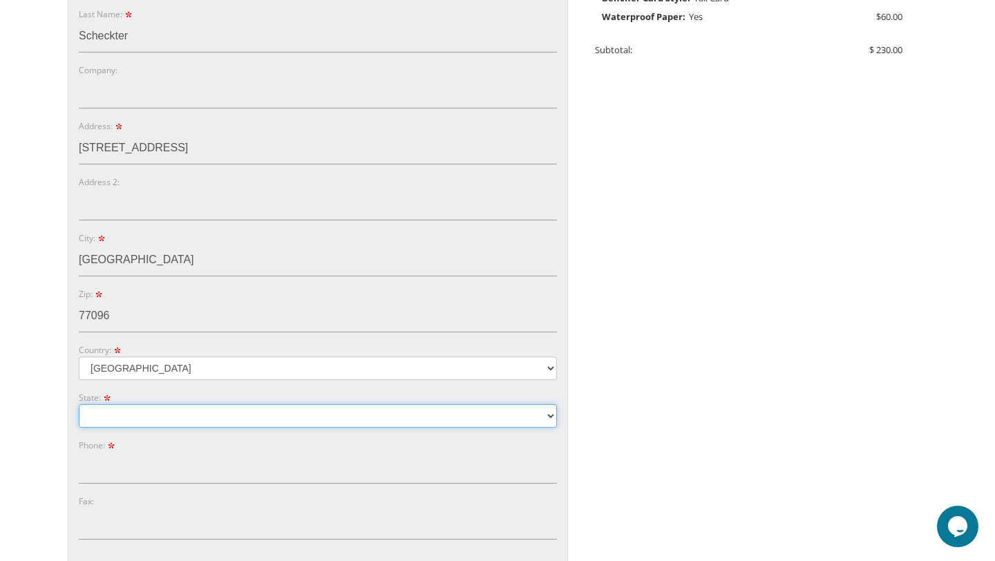
click at [138, 412] on select "Alabama Alaska Guam" at bounding box center [318, 415] width 478 height 23
select select "TX"
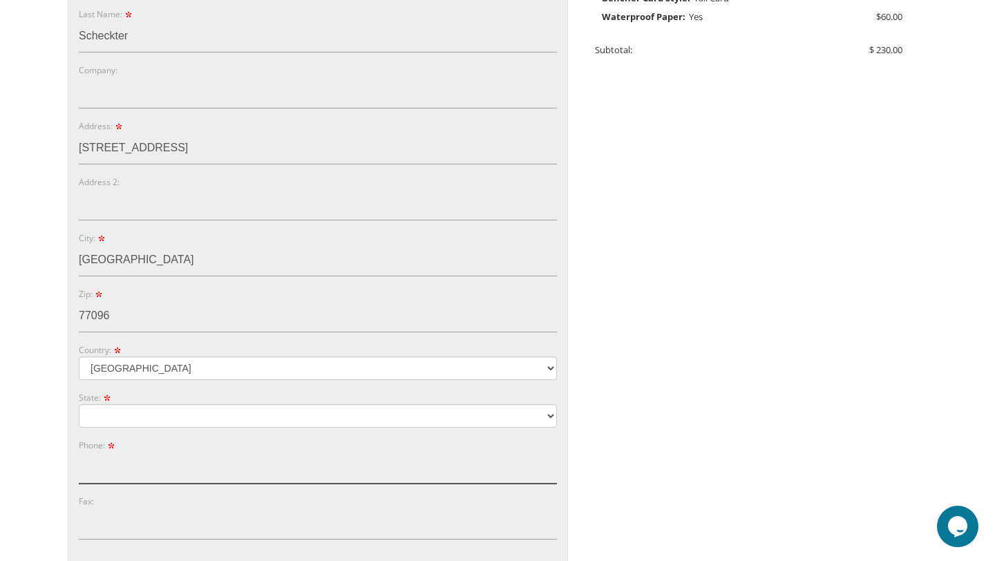
click at [100, 453] on input "Phone:" at bounding box center [318, 468] width 478 height 32
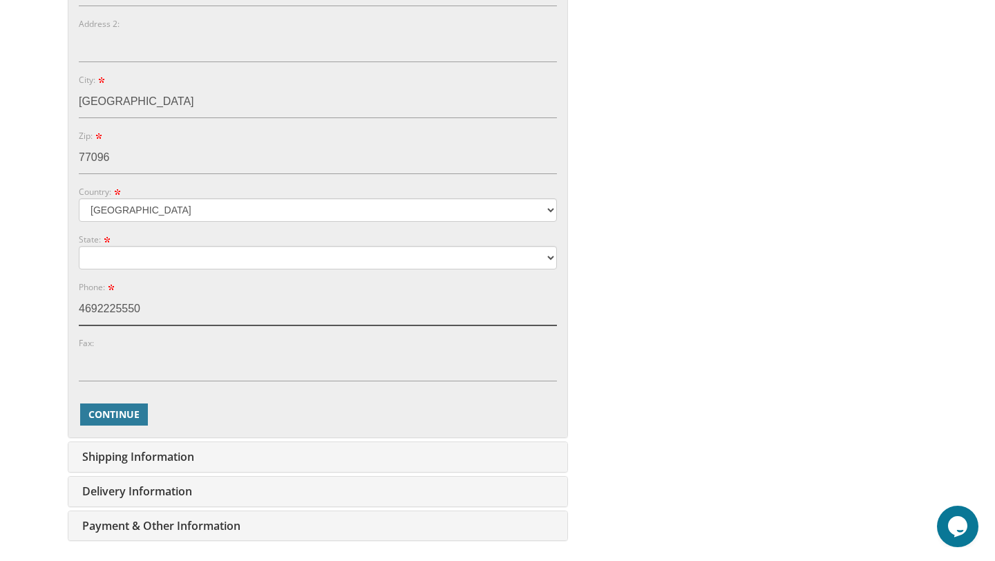
scroll to position [598, 0]
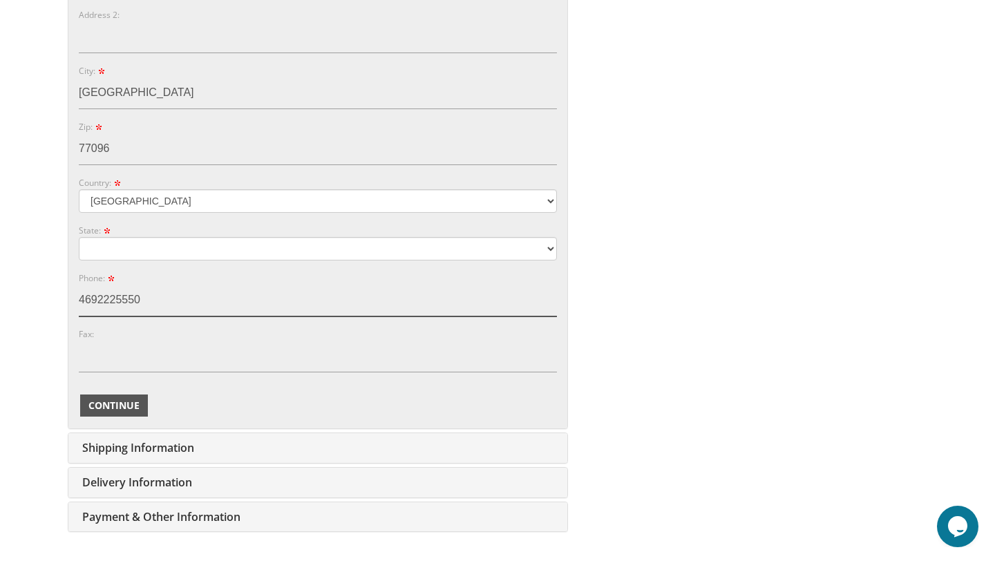
type input "4692225550"
click at [117, 406] on span "Continue" at bounding box center [113, 406] width 51 height 14
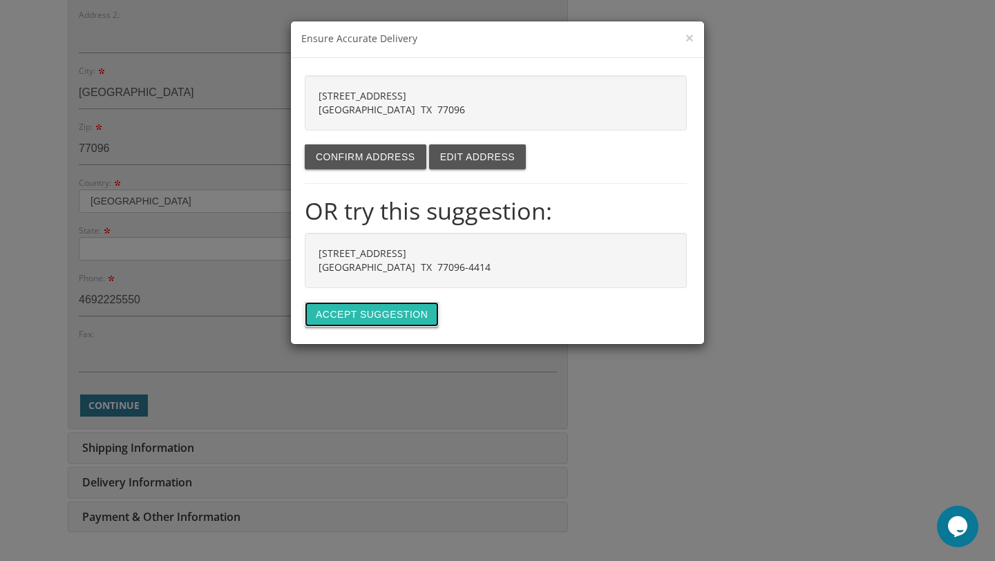
click at [363, 319] on button "Accept suggestion" at bounding box center [372, 314] width 134 height 25
type input "[STREET_ADDRESS]"
type input "HOUSTON"
type input "77096-4414"
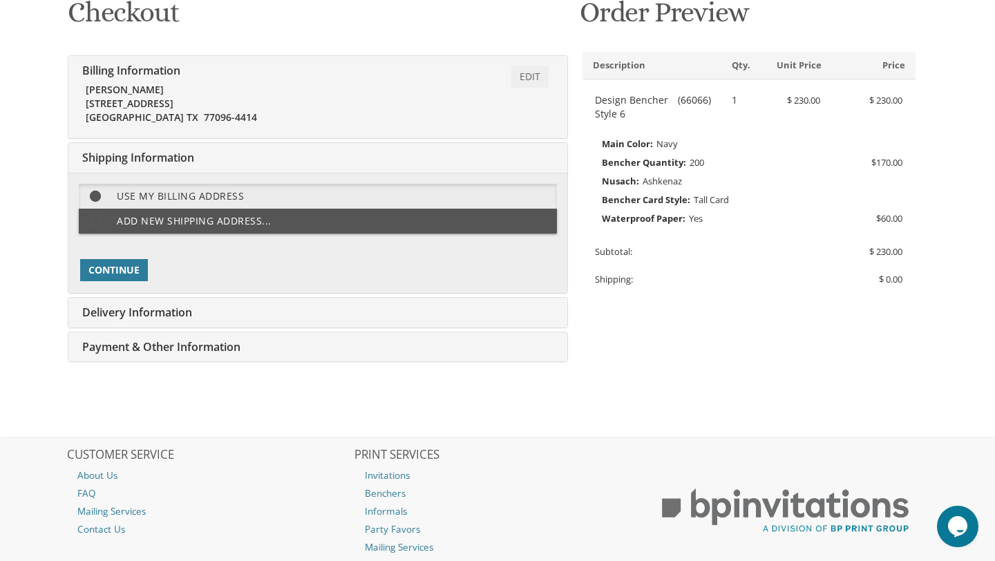
scroll to position [320, 0]
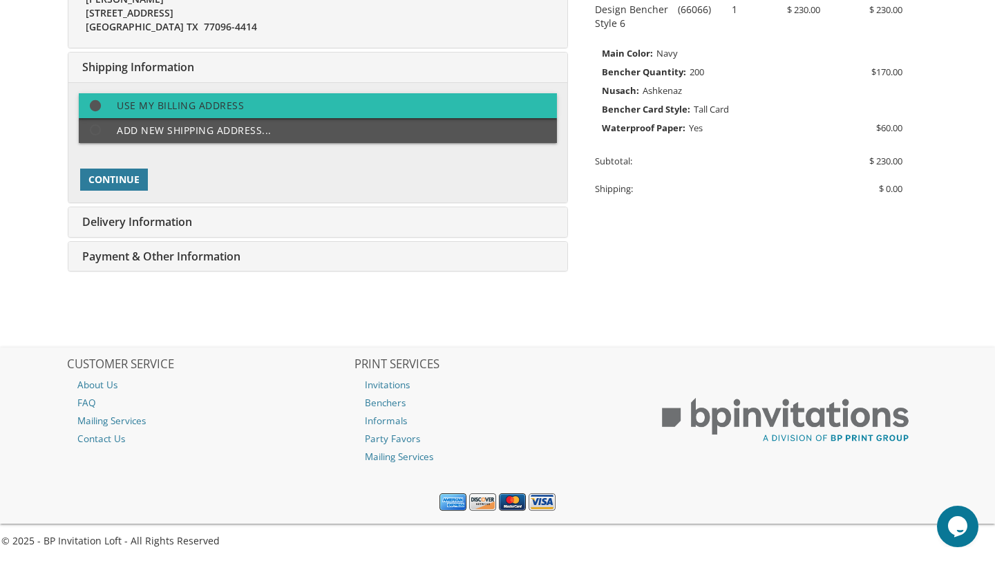
click at [155, 113] on label "Use my billing address" at bounding box center [318, 105] width 478 height 25
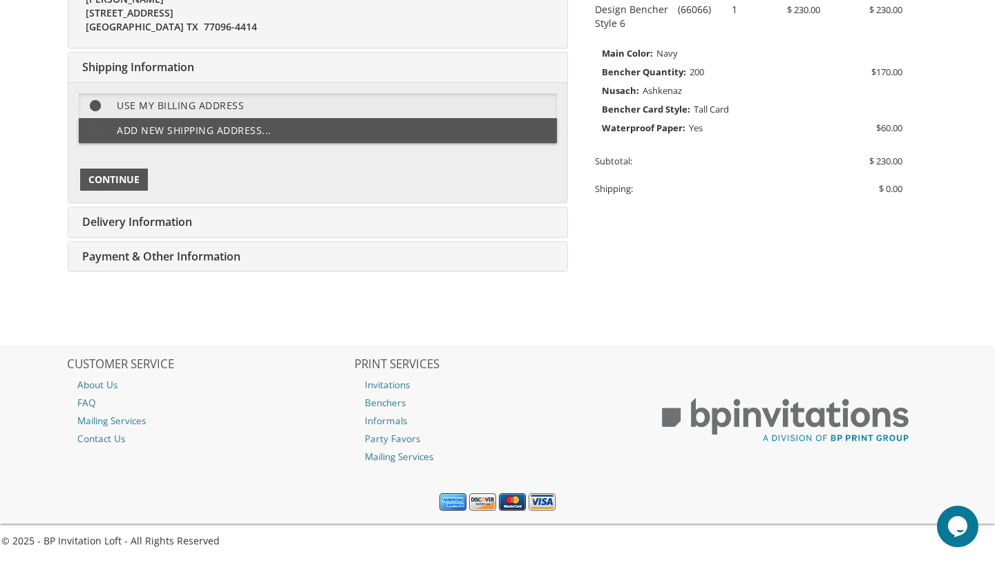
click at [131, 185] on span "Continue" at bounding box center [113, 180] width 51 height 14
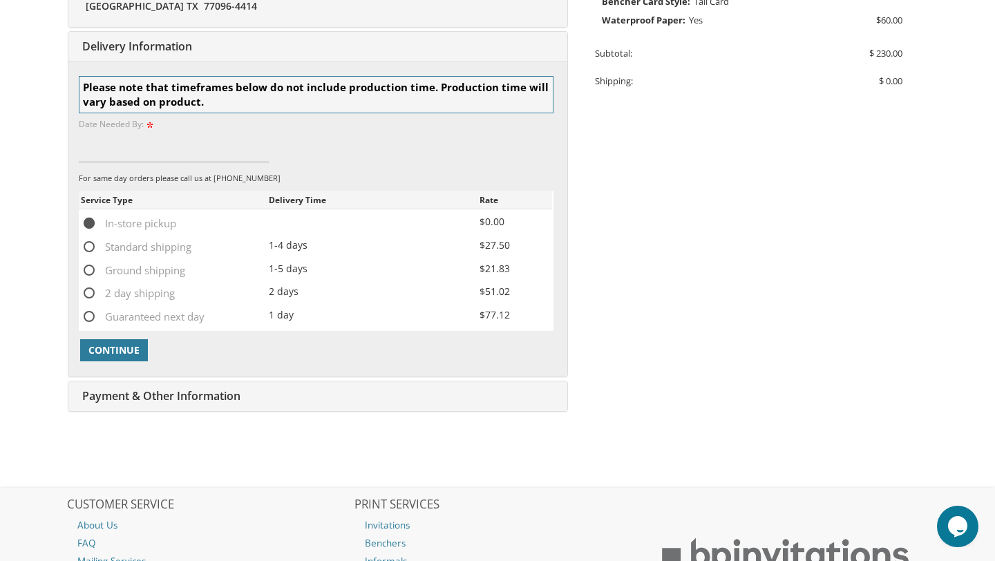
scroll to position [433, 0]
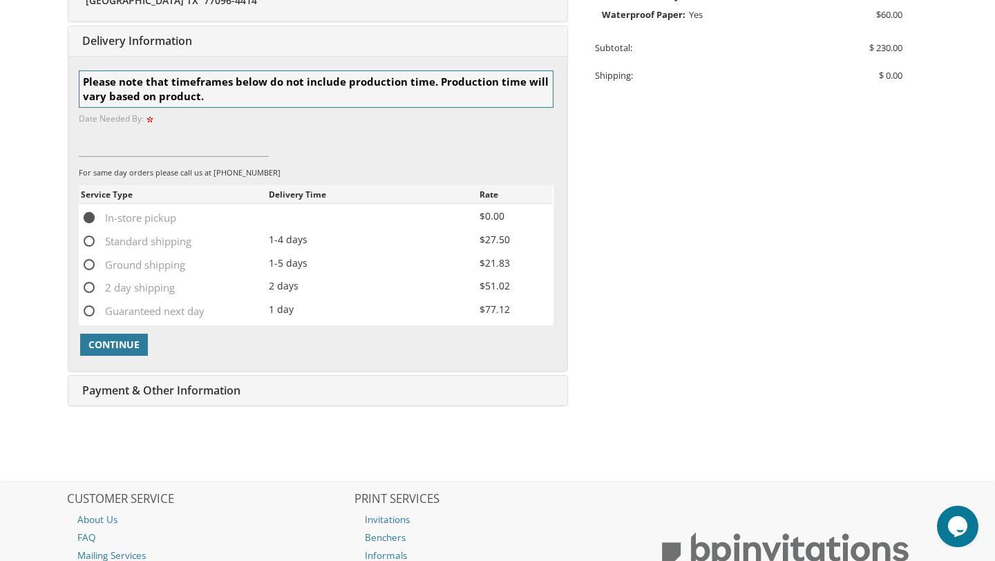
click at [91, 235] on span "Standard shipping" at bounding box center [136, 241] width 111 height 17
click at [90, 236] on input "Standard shipping" at bounding box center [85, 240] width 9 height 9
radio input "true"
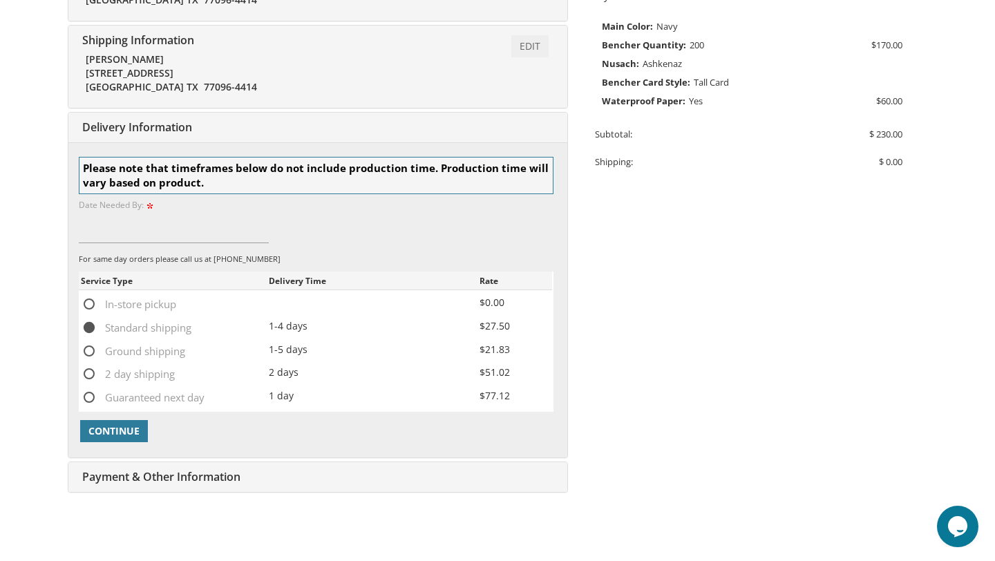
scroll to position [339, 0]
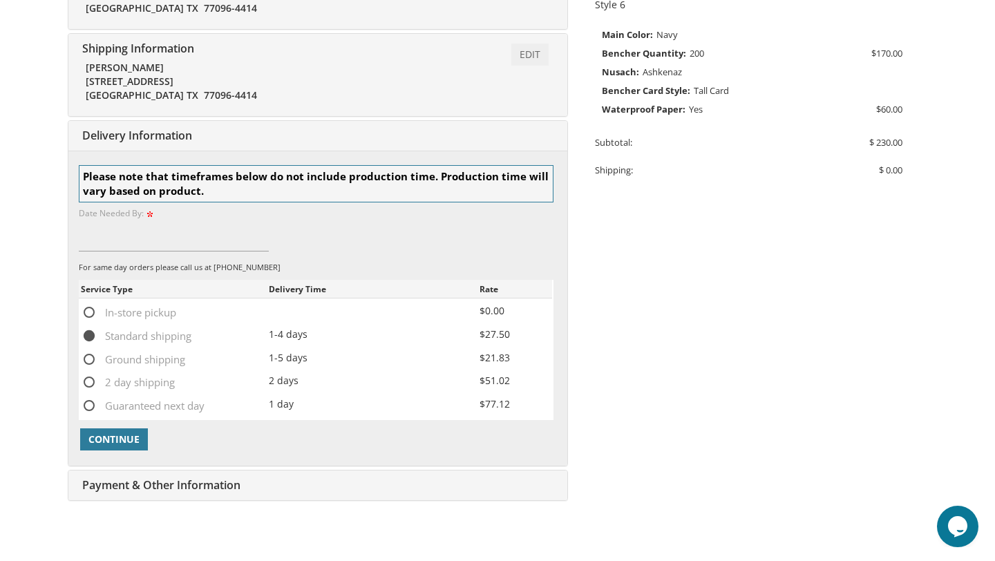
click at [92, 362] on span "Ground shipping" at bounding box center [133, 359] width 104 height 17
click at [90, 362] on input "Ground shipping" at bounding box center [85, 358] width 9 height 9
radio input "true"
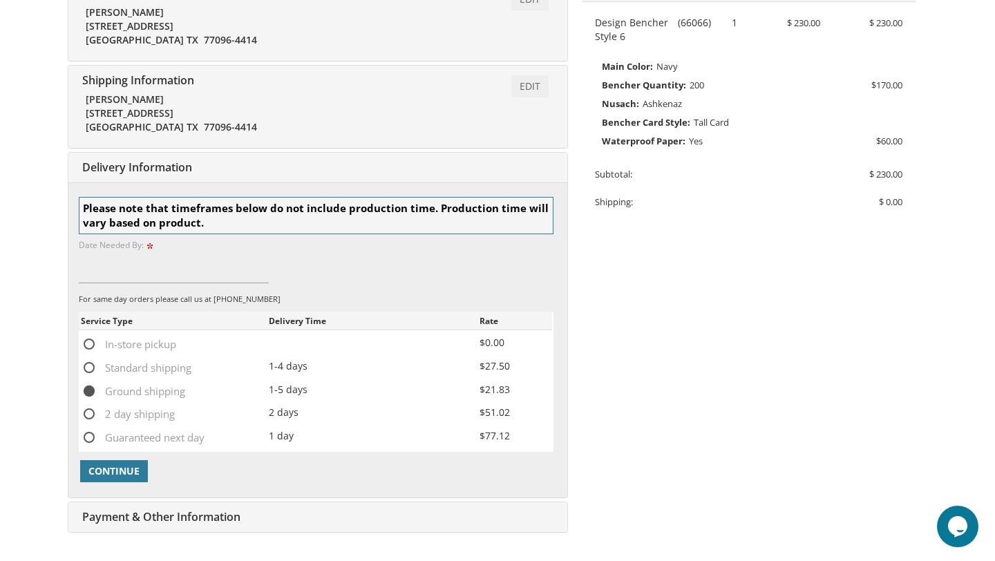
scroll to position [305, 0]
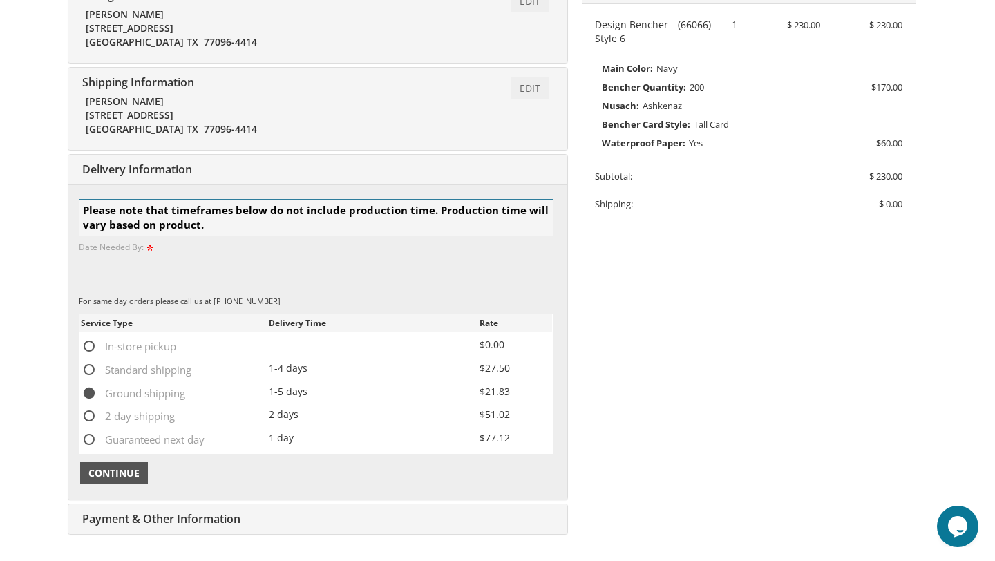
click at [126, 473] on span "Continue" at bounding box center [113, 473] width 51 height 14
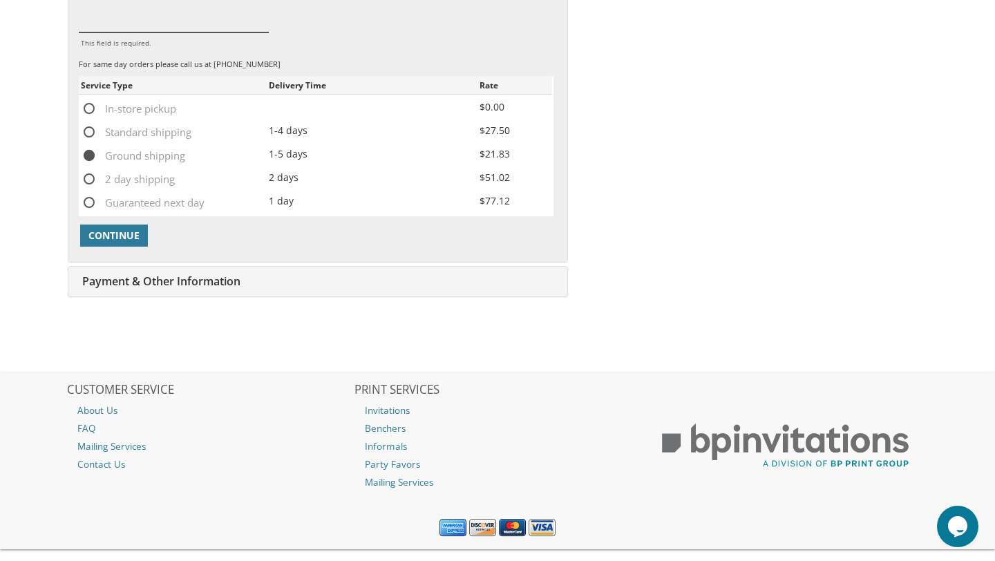
scroll to position [576, 0]
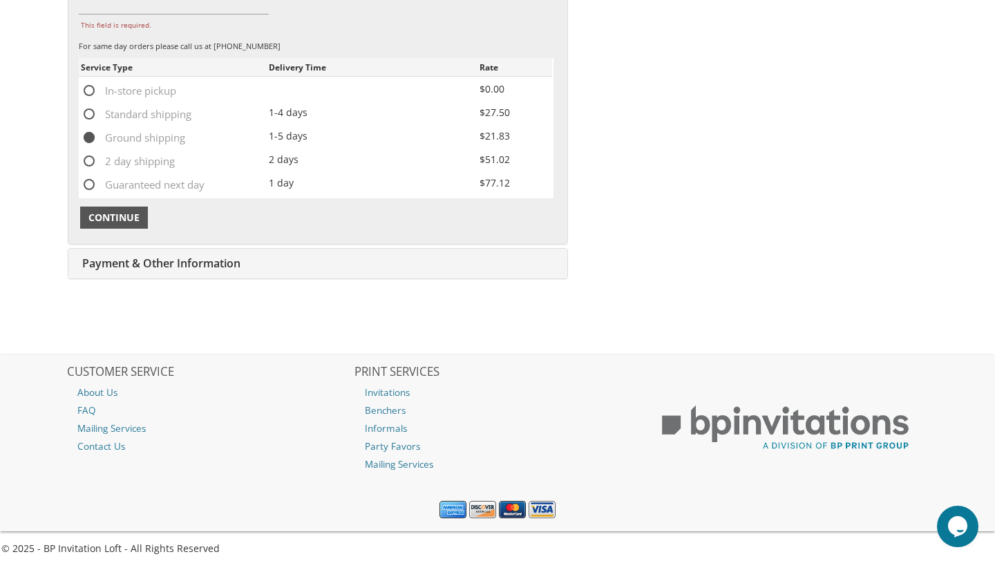
click at [136, 218] on span "Continue" at bounding box center [113, 218] width 51 height 14
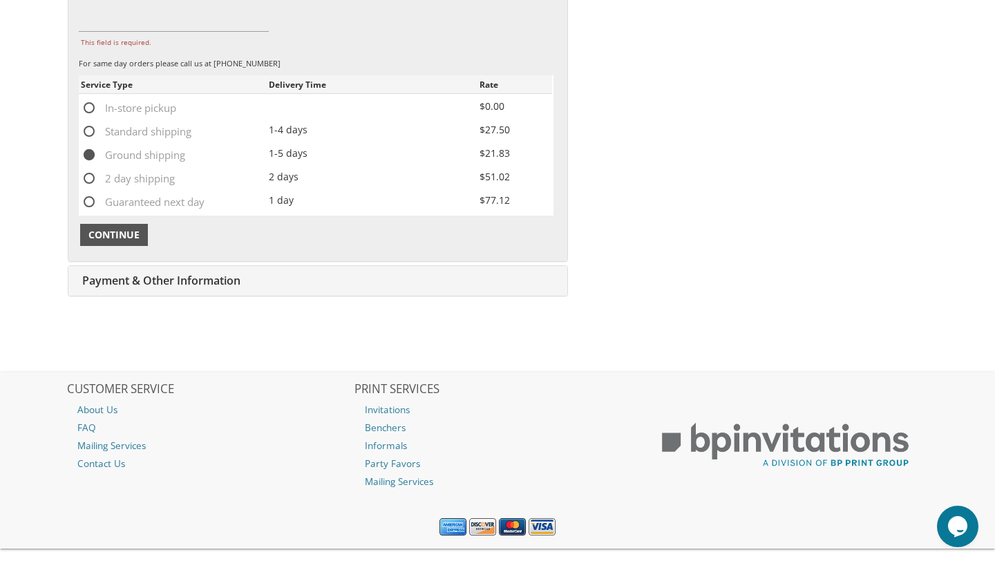
click at [133, 230] on span "Continue" at bounding box center [113, 235] width 51 height 14
click at [135, 229] on span "Continue" at bounding box center [113, 235] width 51 height 14
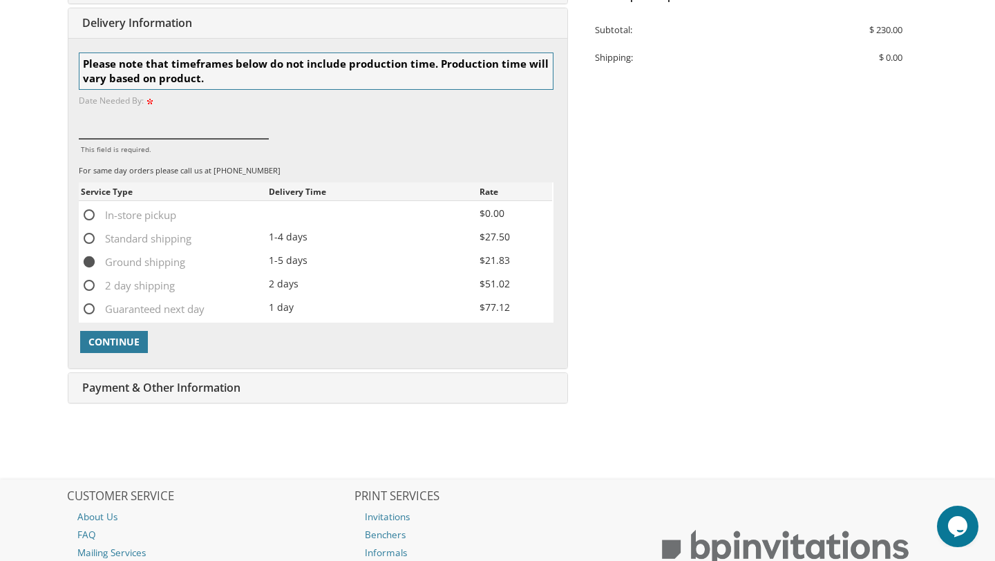
scroll to position [443, 0]
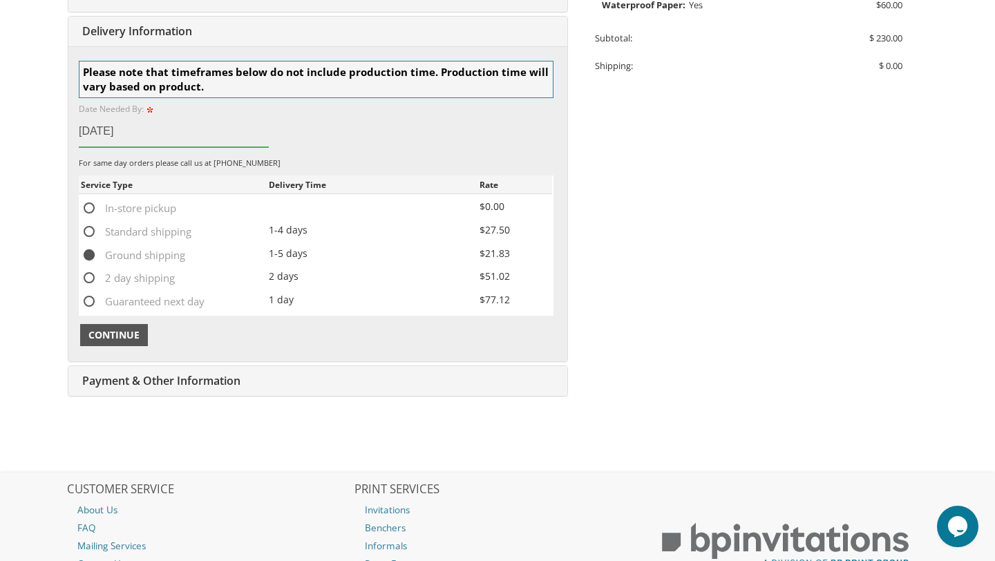
type input "11/8/2025"
click at [116, 340] on span "Continue" at bounding box center [113, 335] width 51 height 14
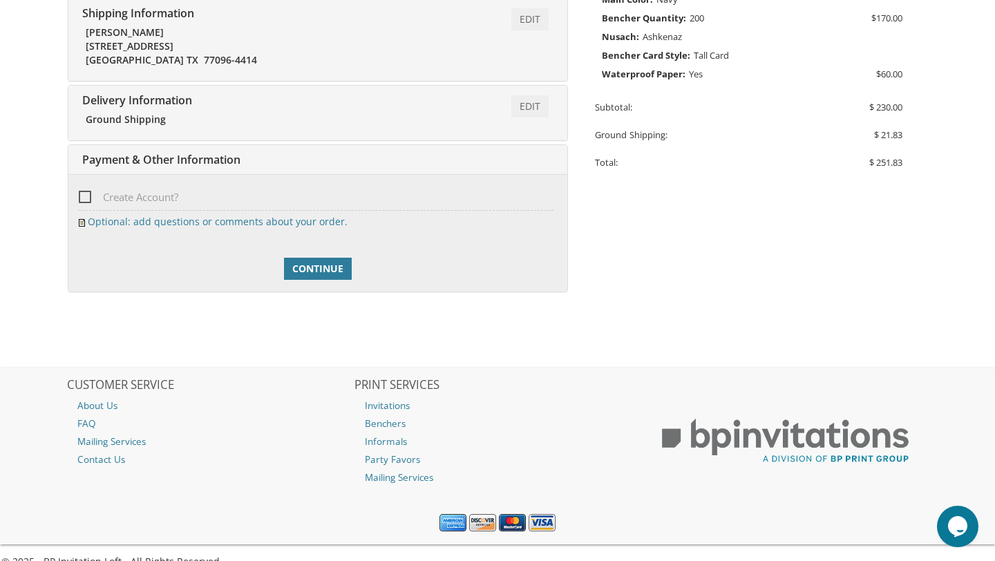
scroll to position [395, 0]
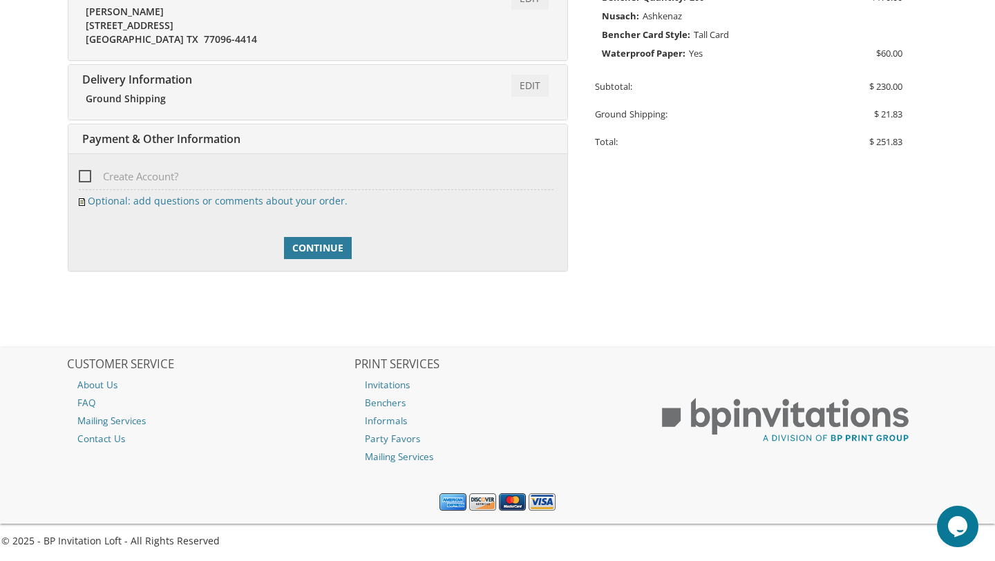
click at [84, 176] on span "Create Account?" at bounding box center [129, 176] width 100 height 17
click at [84, 176] on input "Create Account?" at bounding box center [83, 175] width 9 height 9
checkbox input "true"
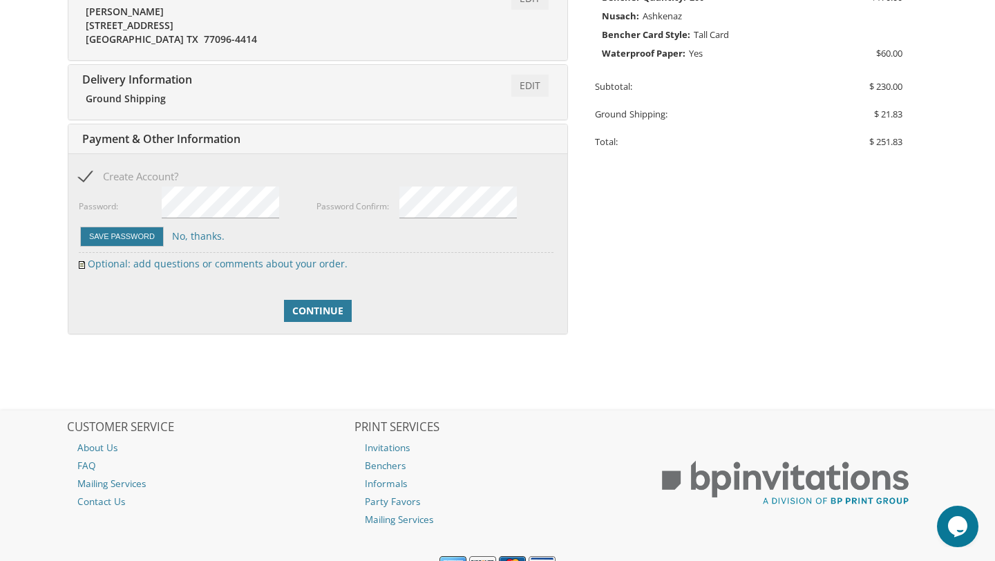
click at [137, 203] on div "Password:" at bounding box center [120, 199] width 83 height 29
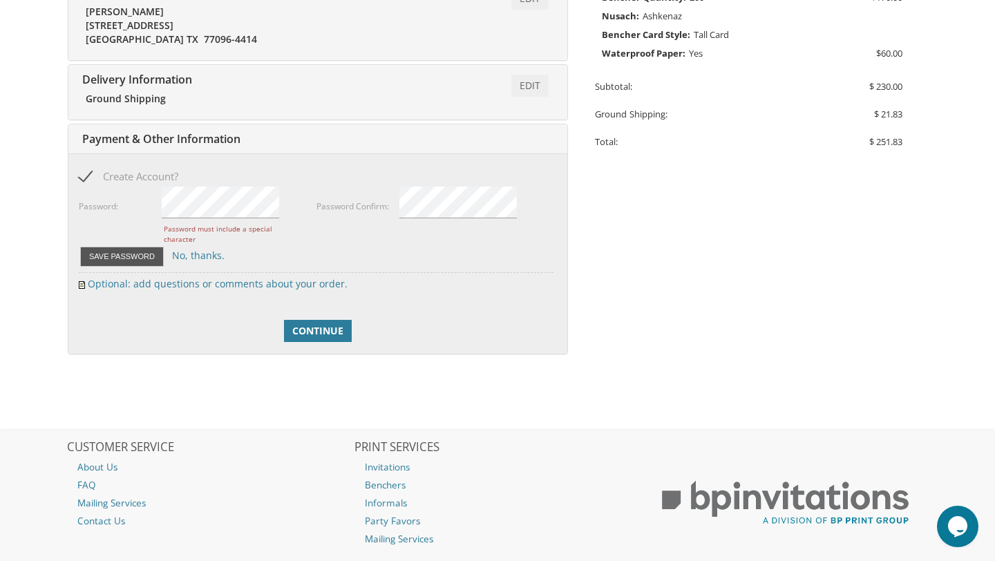
click at [138, 255] on button "Save Password" at bounding box center [122, 257] width 84 height 20
click at [144, 258] on button "Save Password" at bounding box center [122, 257] width 84 height 20
click at [305, 332] on span "Continue" at bounding box center [317, 331] width 51 height 14
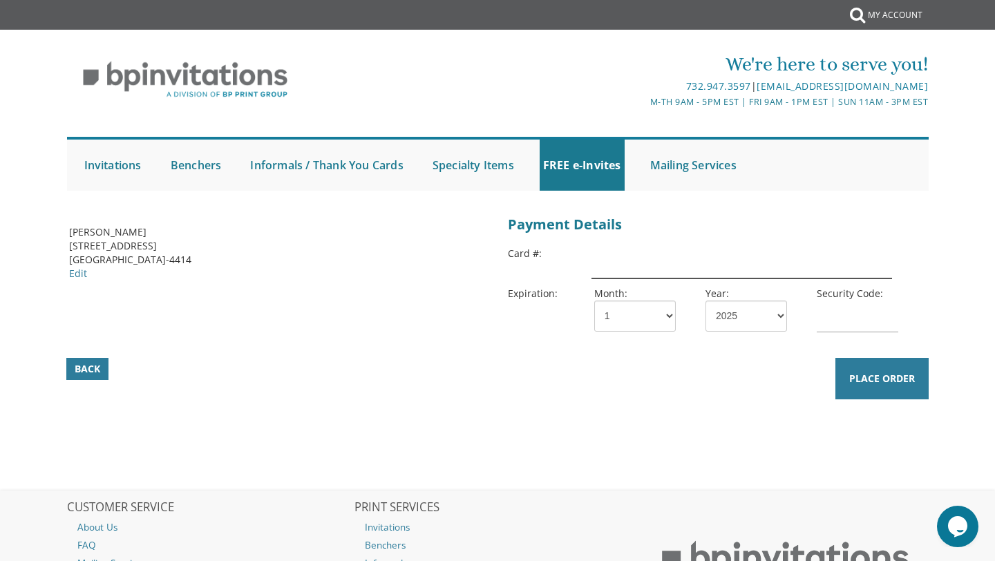
click at [593, 256] on input "text" at bounding box center [742, 263] width 301 height 32
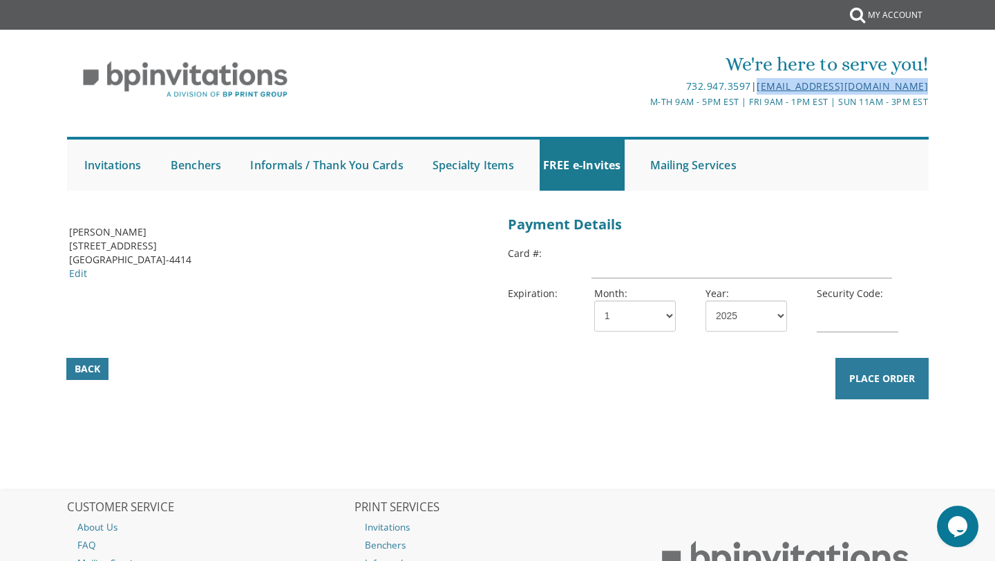
drag, startPoint x: 929, startPoint y: 85, endPoint x: 755, endPoint y: 90, distance: 174.9
click at [755, 90] on div "We're here to serve you! 732.947.3597 | [EMAIL_ADDRESS][DOMAIN_NAME] M-Th 9am -…" at bounding box center [497, 121] width 885 height 154
copy link "[EMAIL_ADDRESS][DOMAIN_NAME]"
click at [589, 107] on div "M-Th 9am - 5pm EST | Fri 9am - 1pm EST | Sun 11am - 3pm EST" at bounding box center [642, 102] width 574 height 15
click at [852, 321] on input "text" at bounding box center [858, 317] width 82 height 32
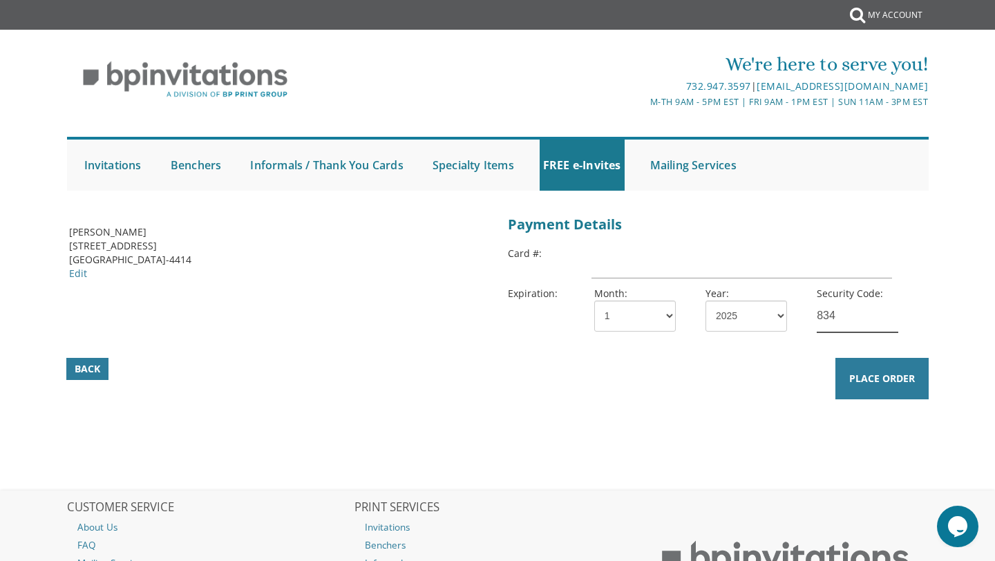
type input "834"
click at [666, 319] on select "1 2 3 4 5 6 7 8 9 10 11 12" at bounding box center [635, 316] width 82 height 31
click at [611, 270] on input "text" at bounding box center [742, 263] width 301 height 32
type input "371678129121038"
click at [631, 319] on select "1 2 3 4 5 6 7 8 9 10 11 12" at bounding box center [635, 316] width 82 height 31
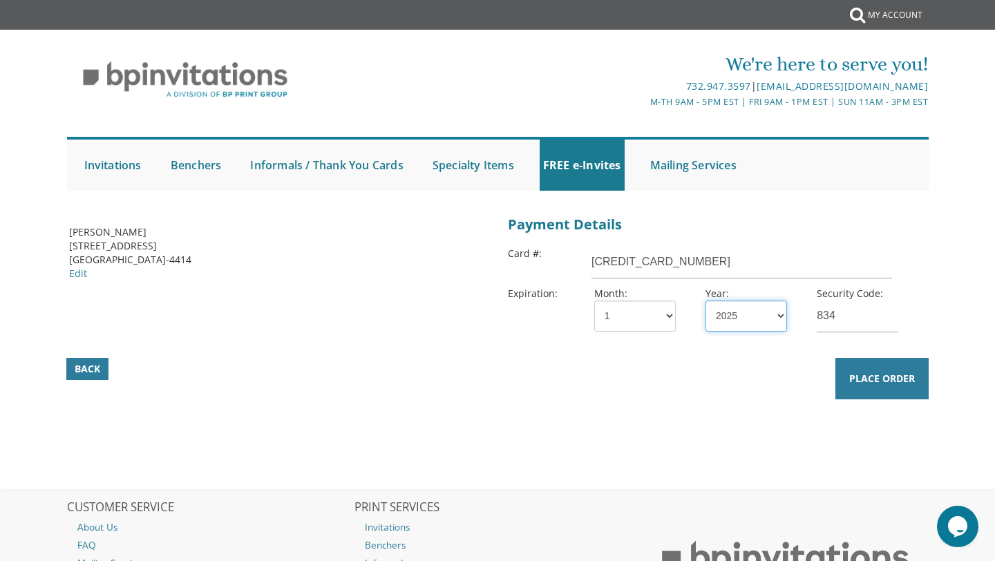
click at [735, 319] on select "2025 2026 2027 2028 2029 2030 2031 2032 2033 2034 2035" at bounding box center [747, 316] width 82 height 31
select select "30"
click at [849, 321] on input "834" at bounding box center [858, 317] width 82 height 32
type input "8"
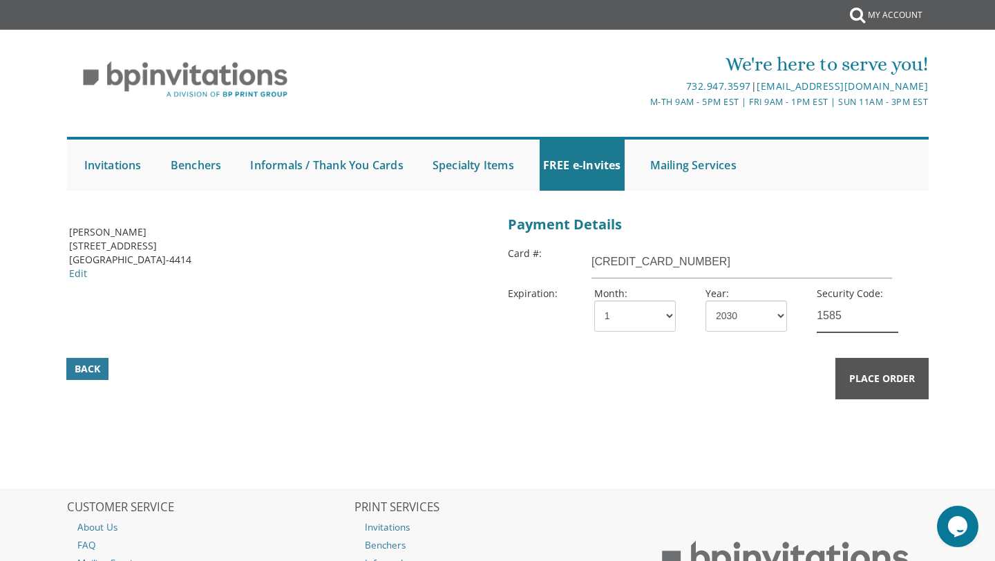
type input "1585"
click at [898, 377] on span "Place Order" at bounding box center [882, 379] width 66 height 14
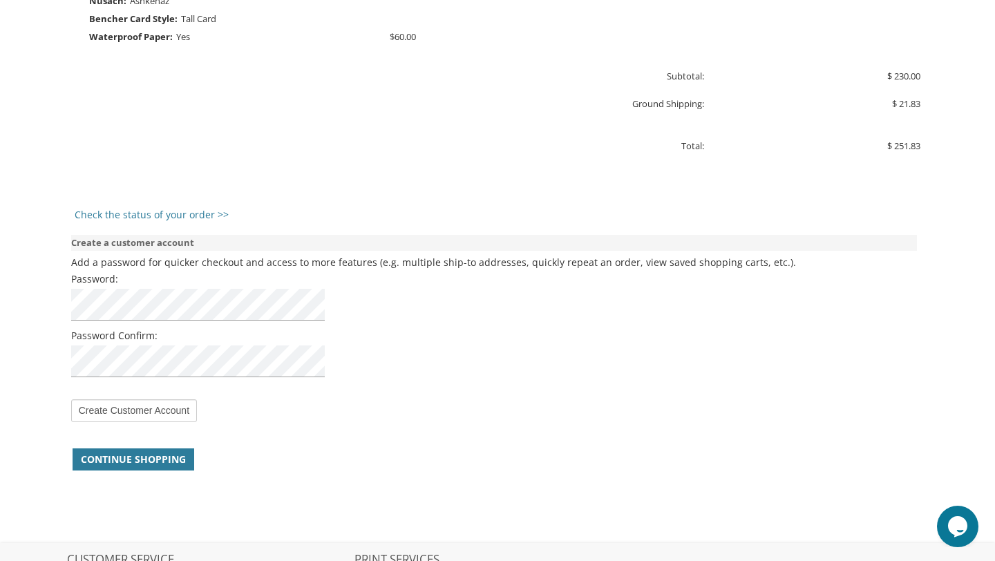
scroll to position [881, 0]
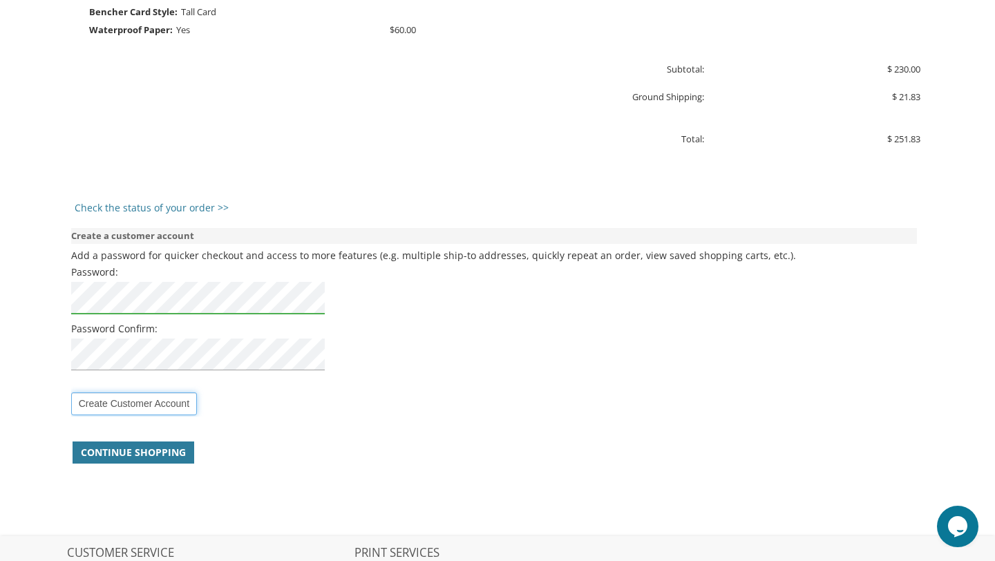
click at [112, 397] on input "Create Customer Account" at bounding box center [134, 404] width 126 height 23
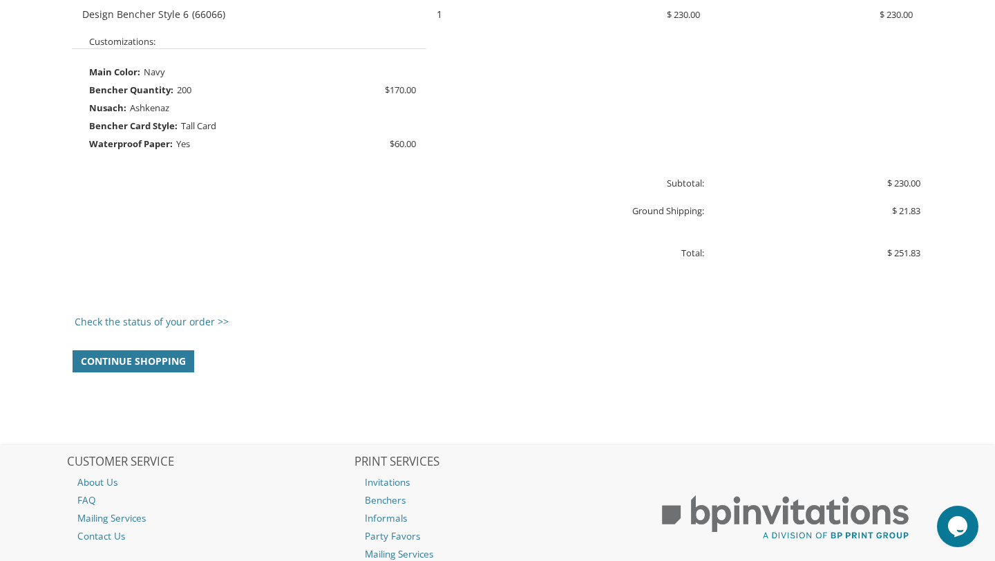
scroll to position [817, 0]
